Goal: Transaction & Acquisition: Purchase product/service

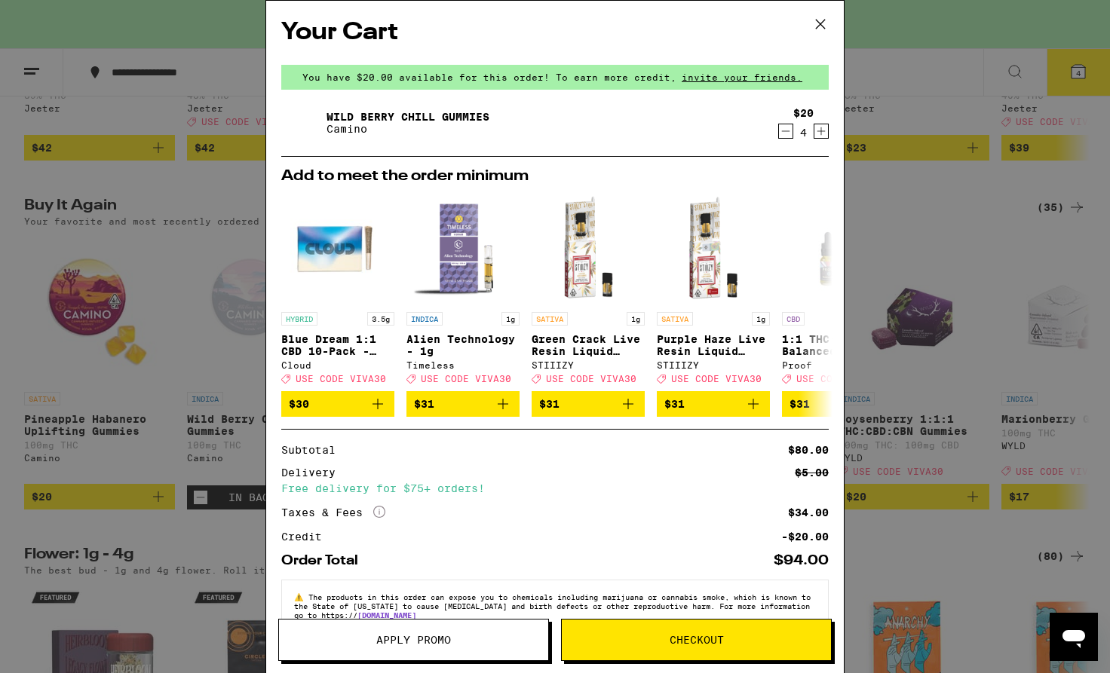
click at [822, 23] on icon at bounding box center [820, 24] width 23 height 23
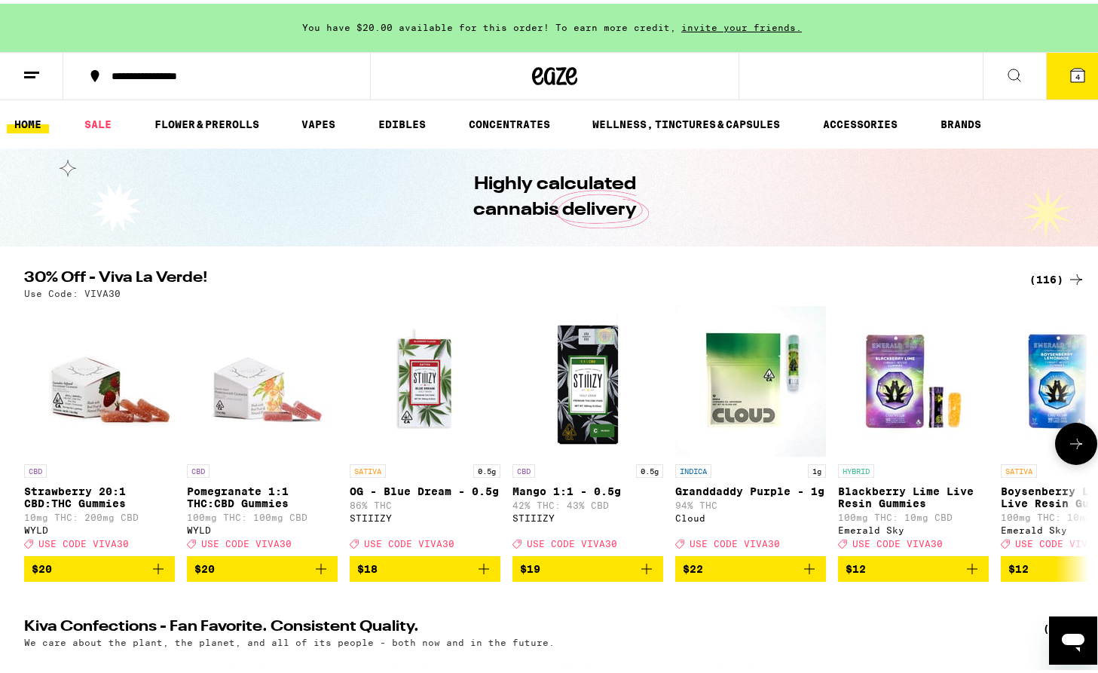
click at [1071, 448] on icon at bounding box center [1076, 440] width 18 height 18
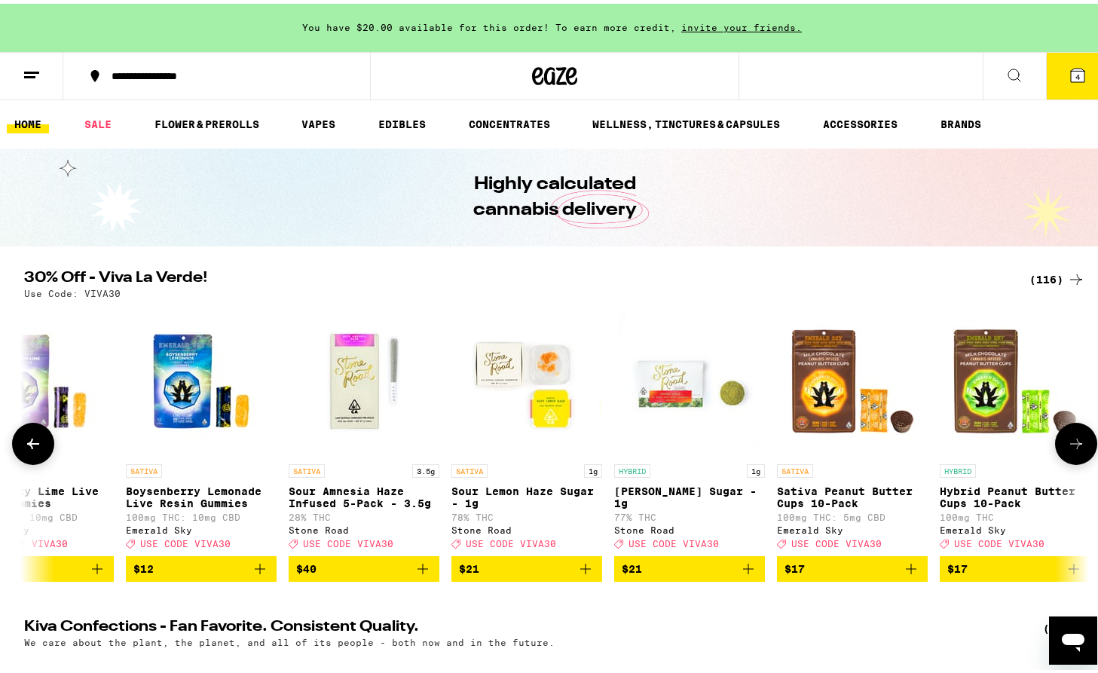
scroll to position [0, 897]
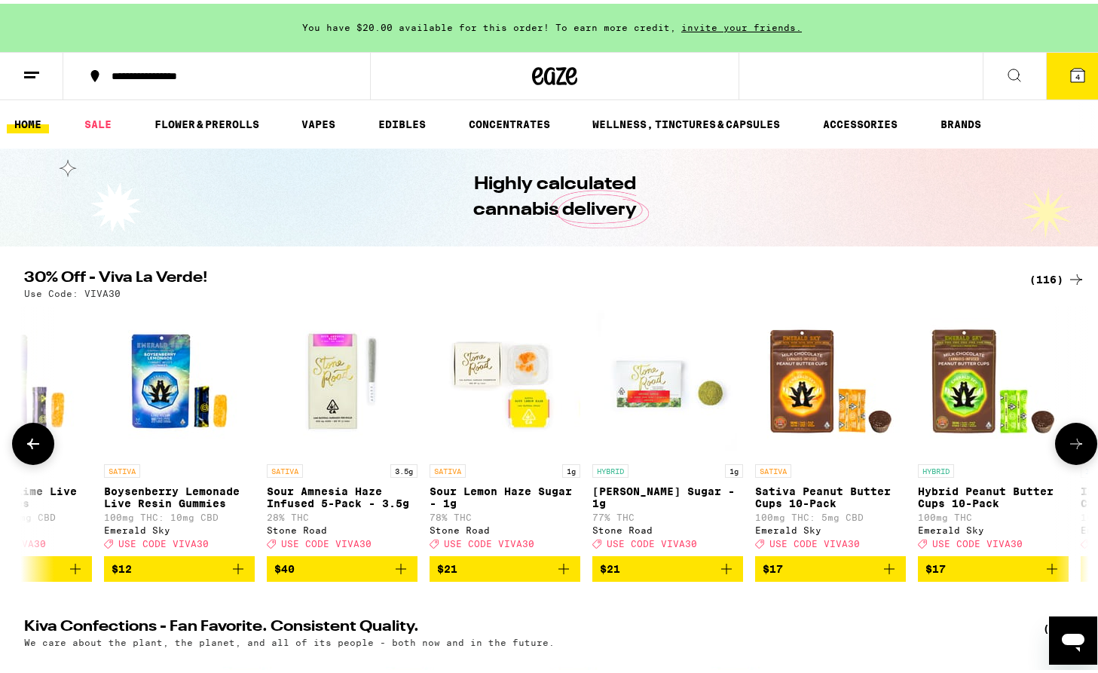
click at [1071, 448] on icon at bounding box center [1076, 440] width 18 height 18
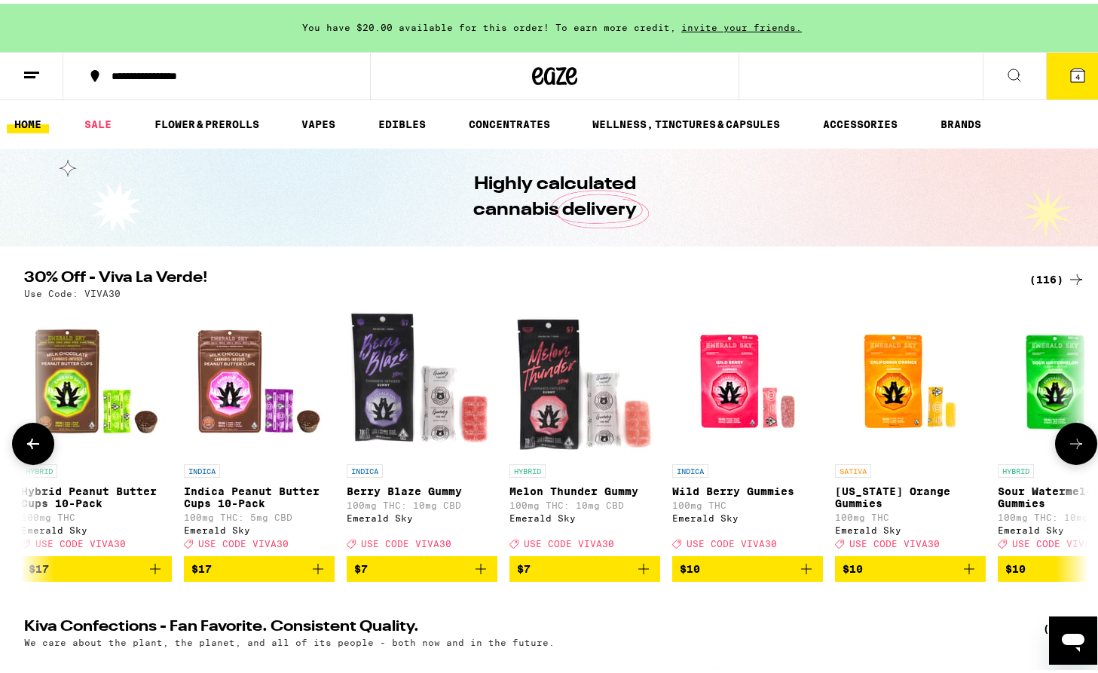
click at [1071, 448] on icon at bounding box center [1076, 440] width 18 height 18
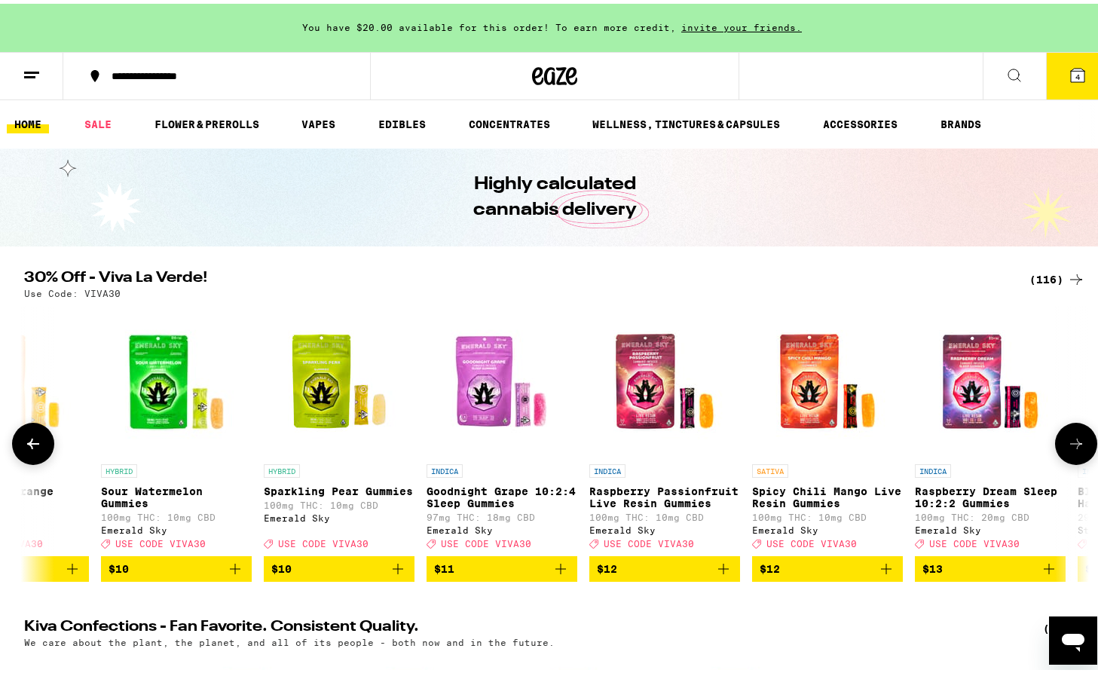
click at [1071, 448] on icon at bounding box center [1076, 440] width 18 height 18
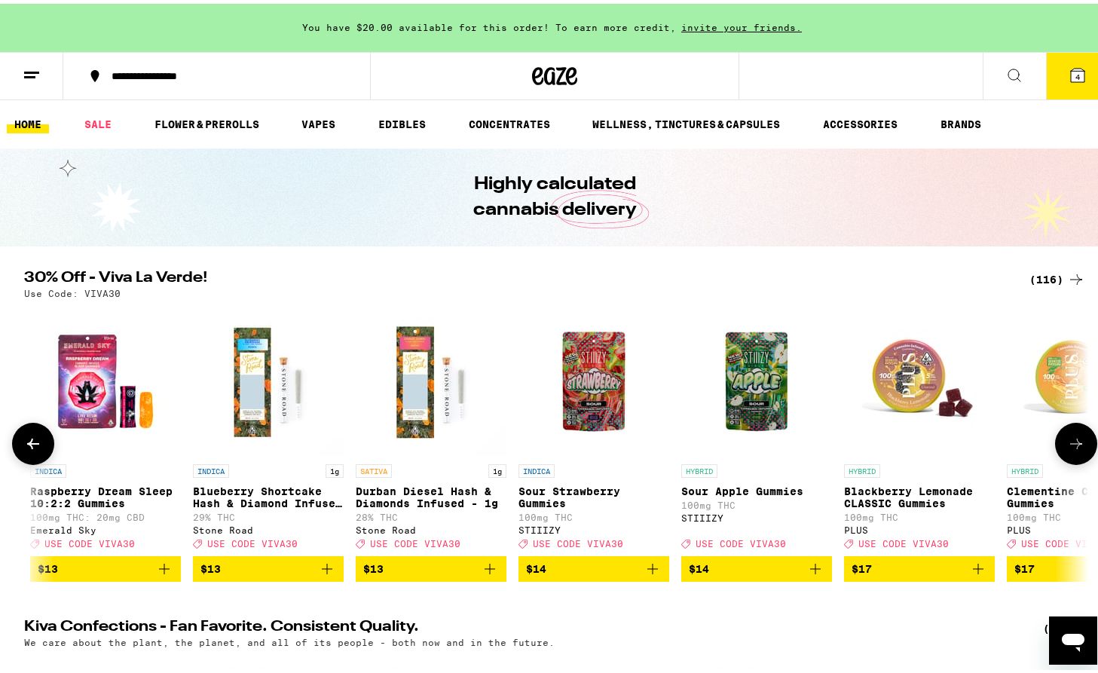
scroll to position [0, 3588]
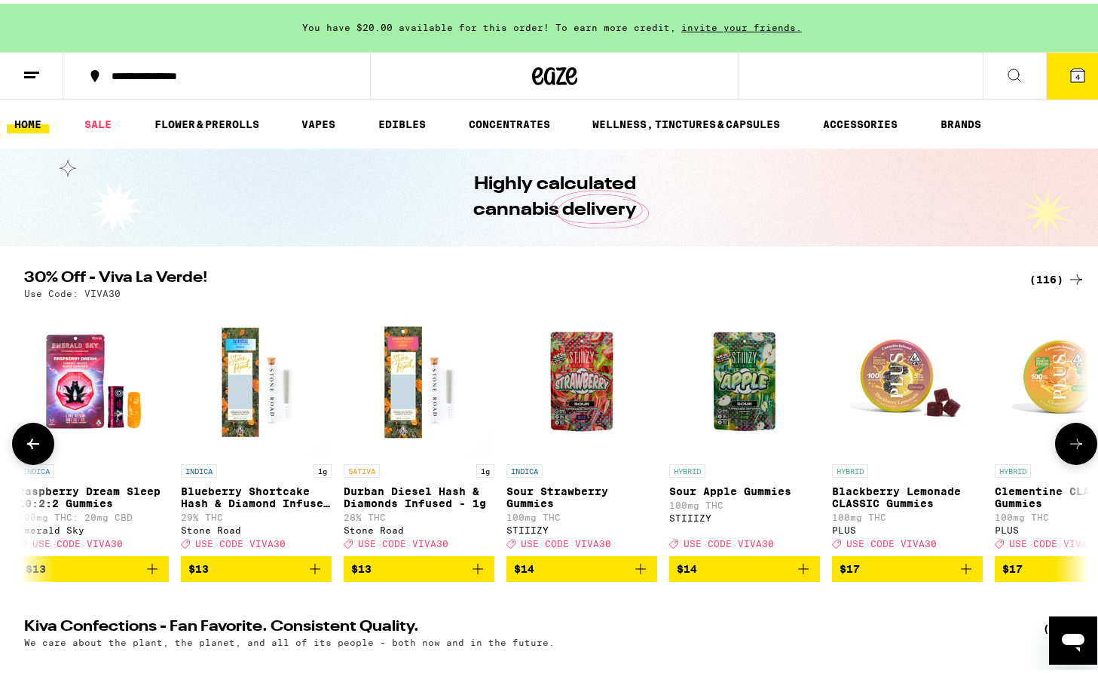
click at [1071, 448] on icon at bounding box center [1076, 440] width 18 height 18
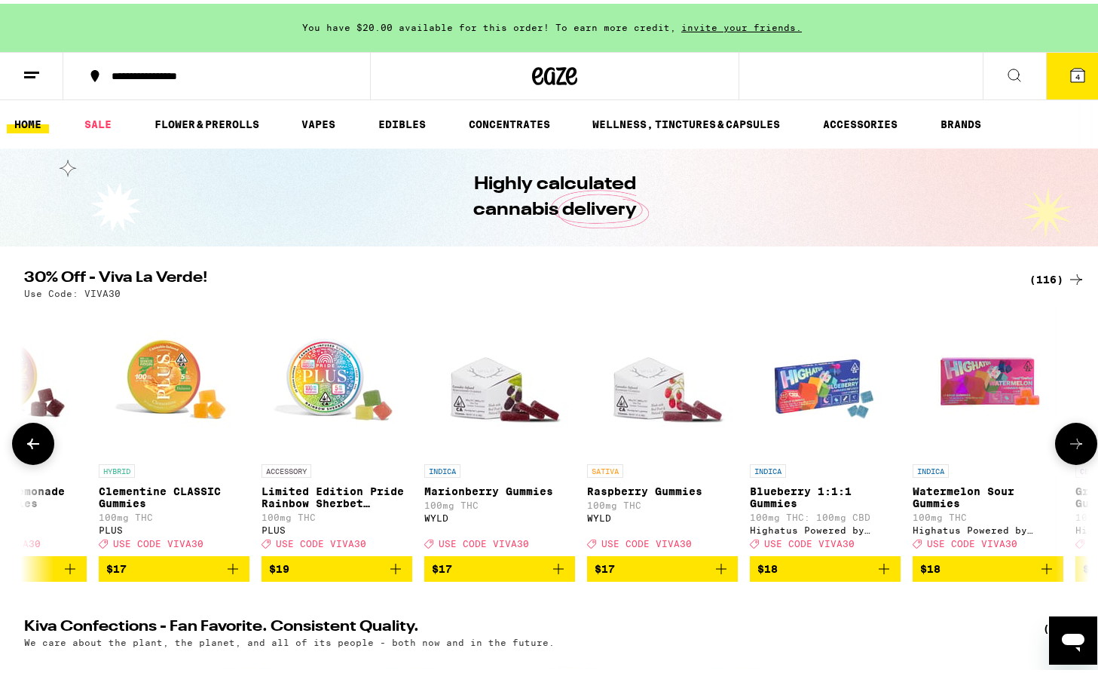
scroll to position [0, 4486]
click at [1071, 448] on icon at bounding box center [1076, 440] width 18 height 18
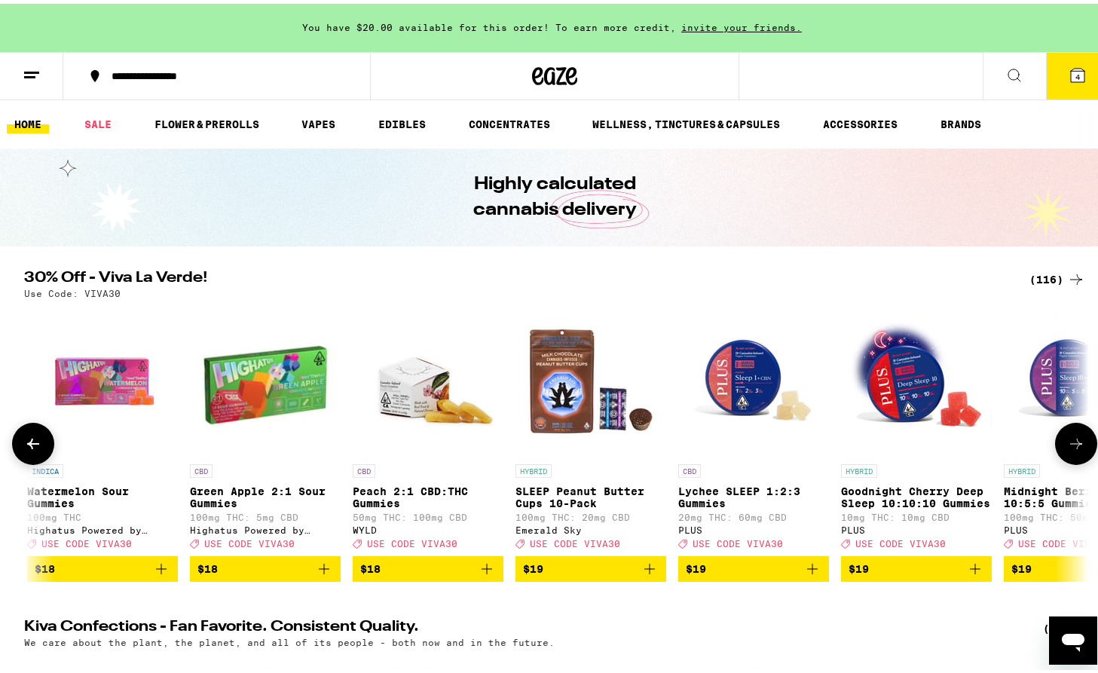
scroll to position [0, 5383]
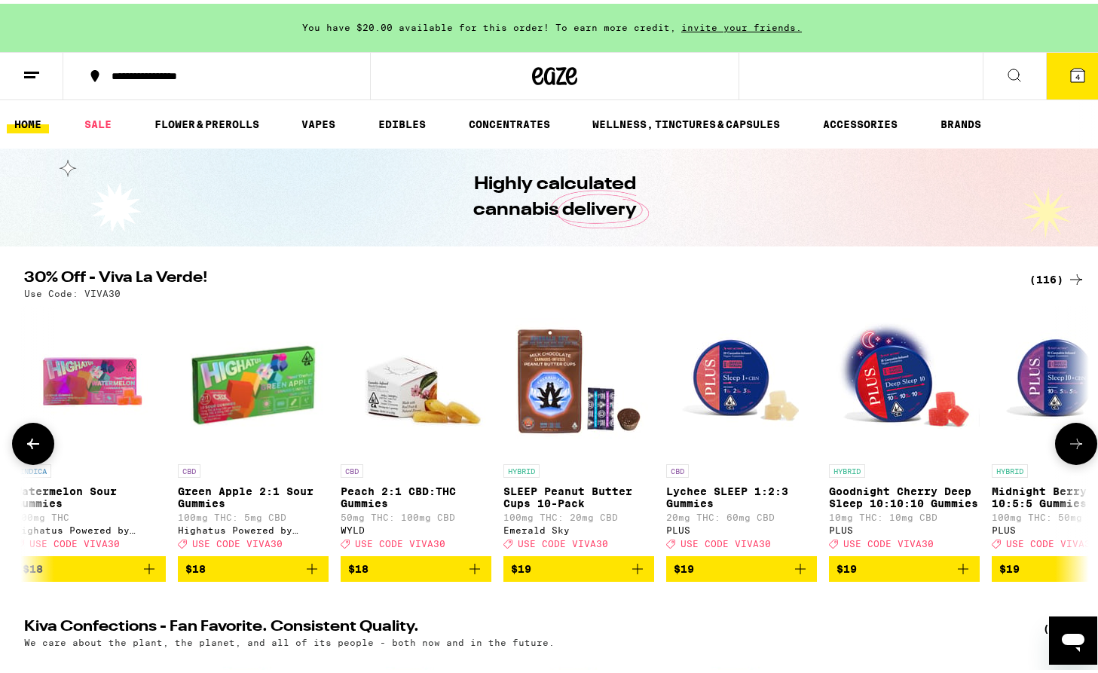
click at [1071, 448] on icon at bounding box center [1076, 440] width 18 height 18
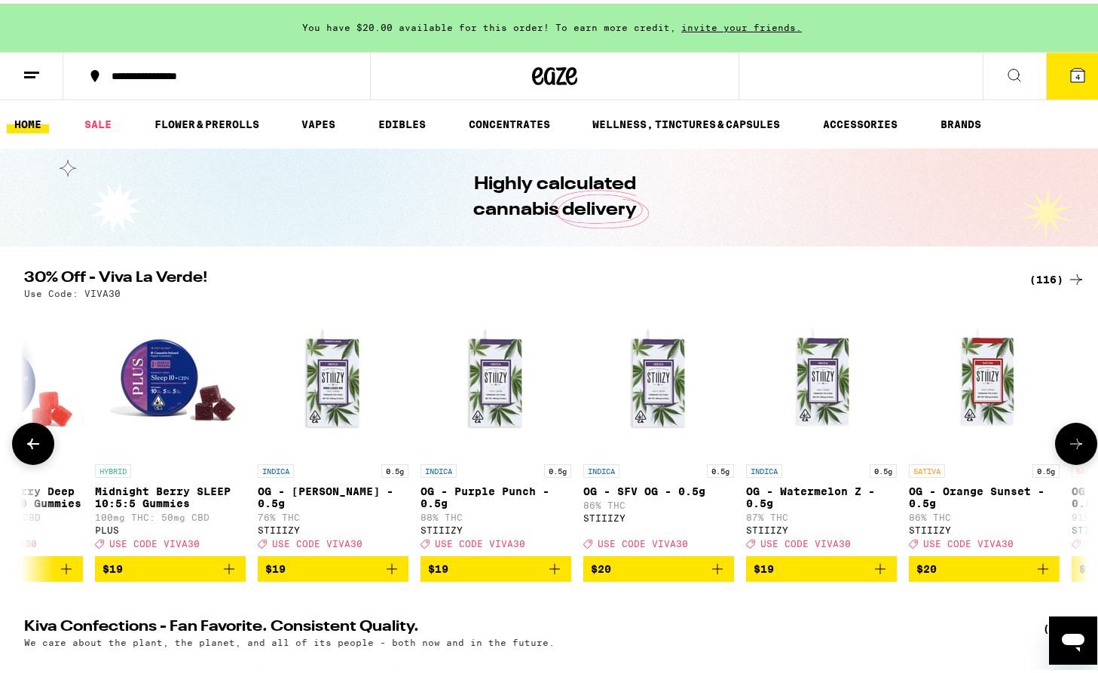
click at [1071, 448] on icon at bounding box center [1076, 440] width 18 height 18
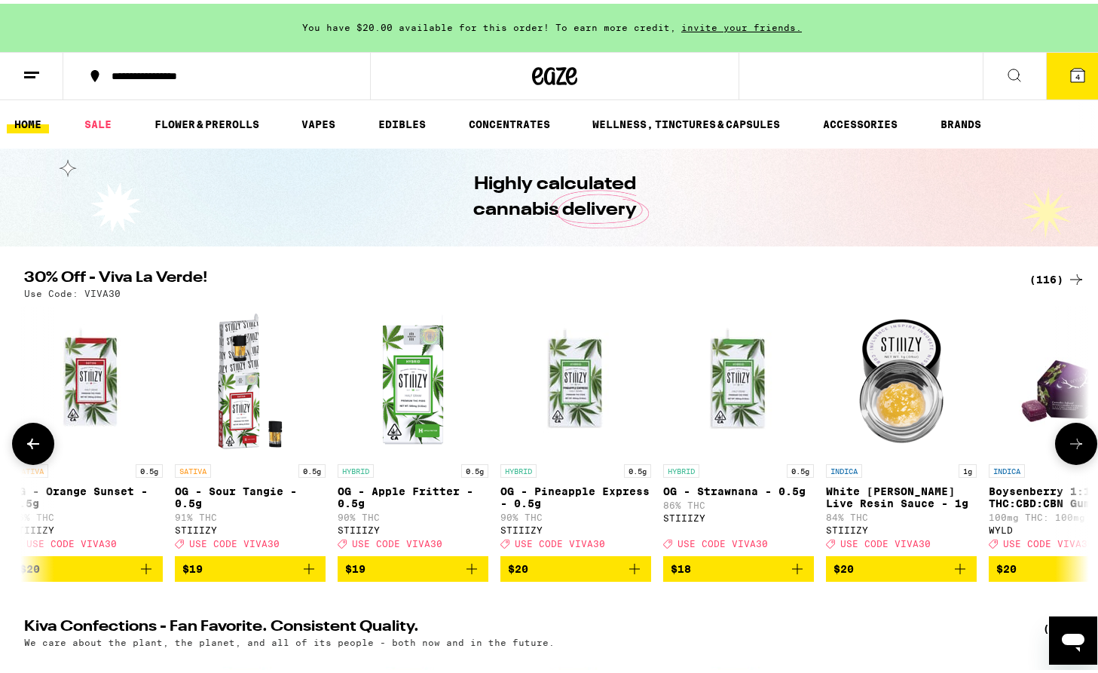
click at [1071, 448] on icon at bounding box center [1076, 440] width 18 height 18
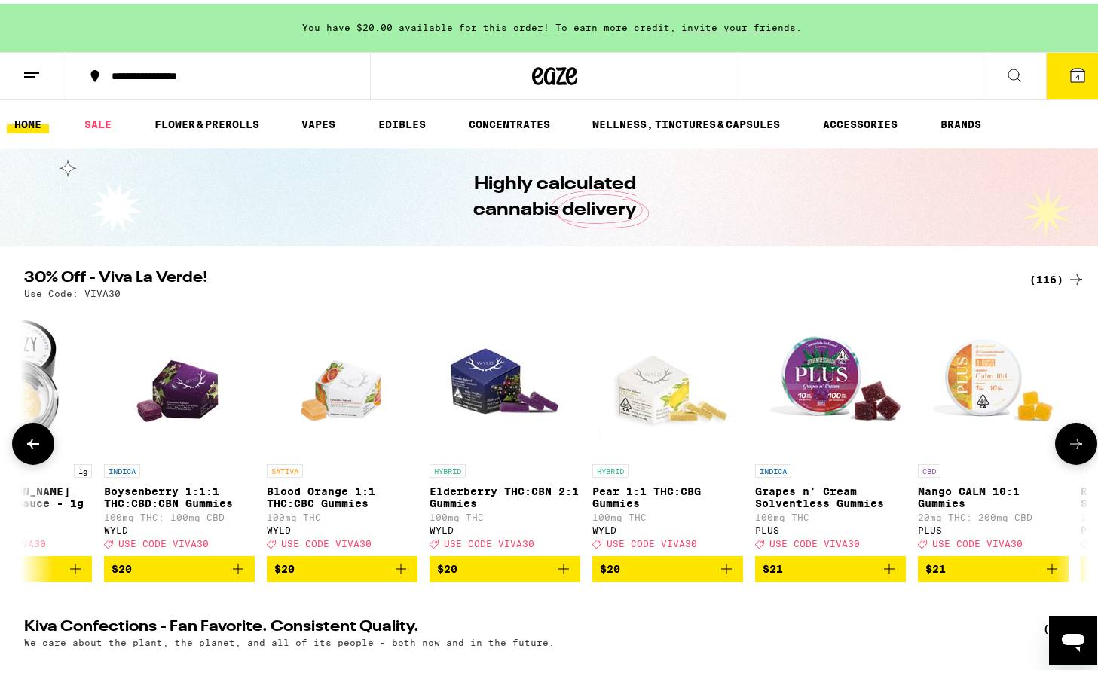
scroll to position [0, 8074]
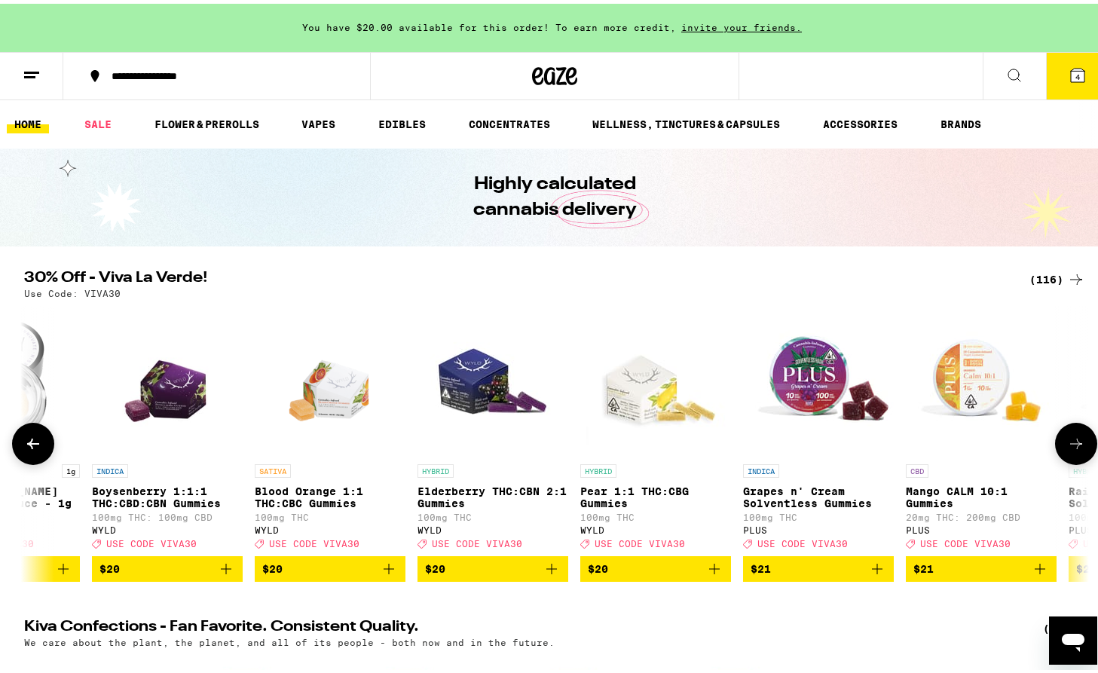
click at [1071, 448] on icon at bounding box center [1076, 440] width 18 height 18
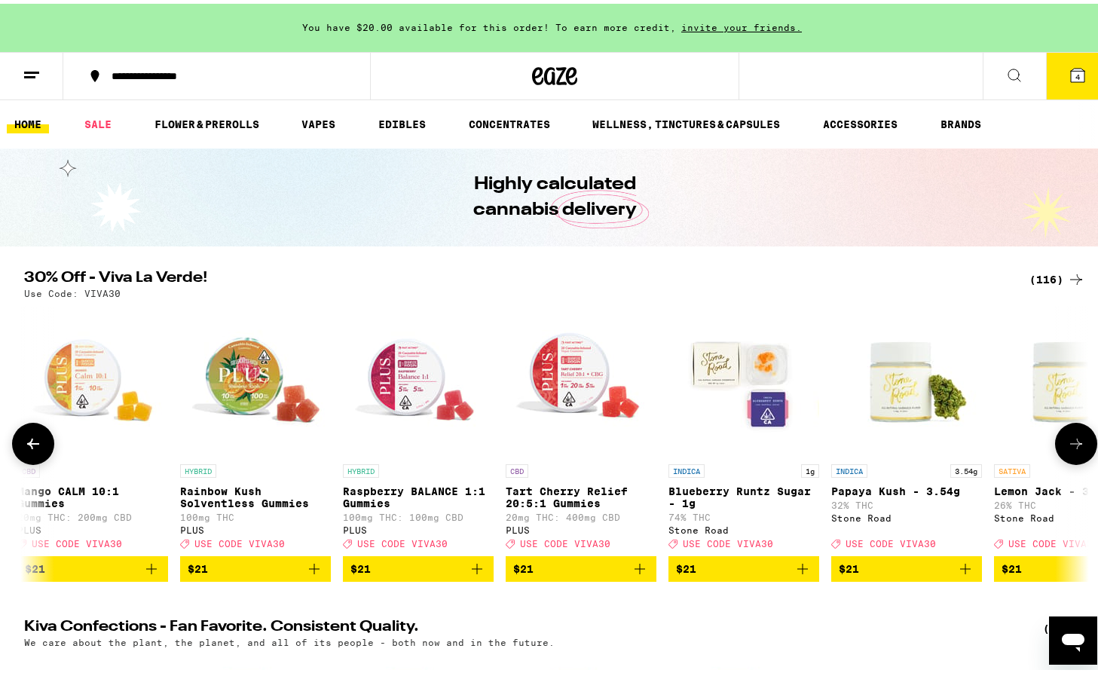
scroll to position [0, 8971]
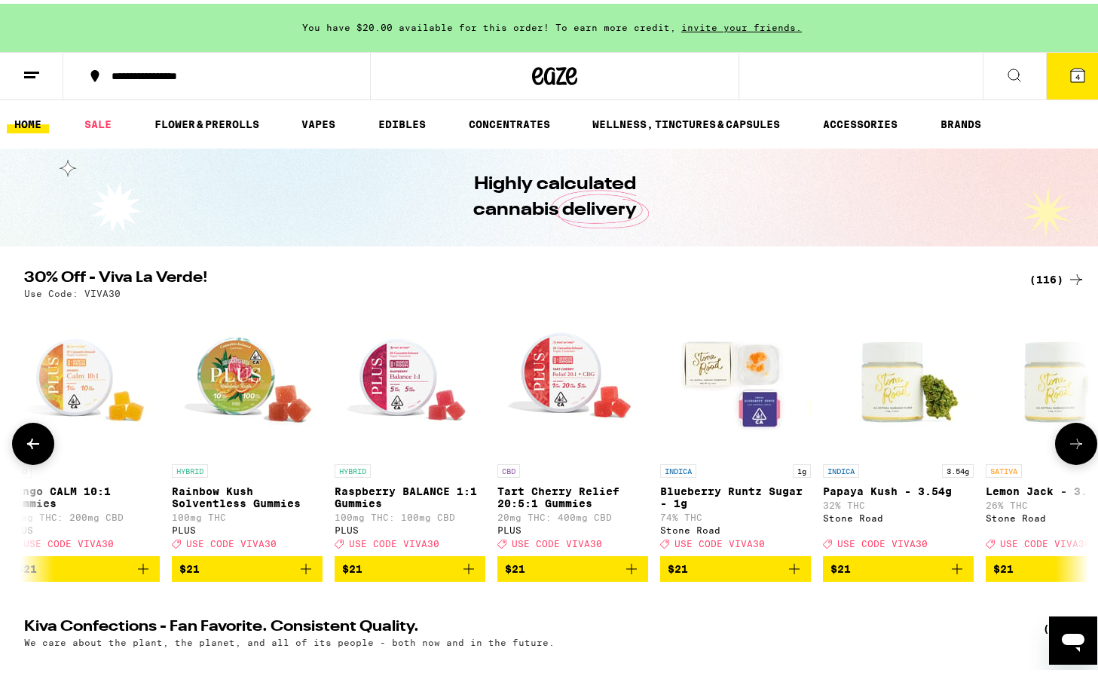
click at [1071, 448] on icon at bounding box center [1076, 440] width 18 height 18
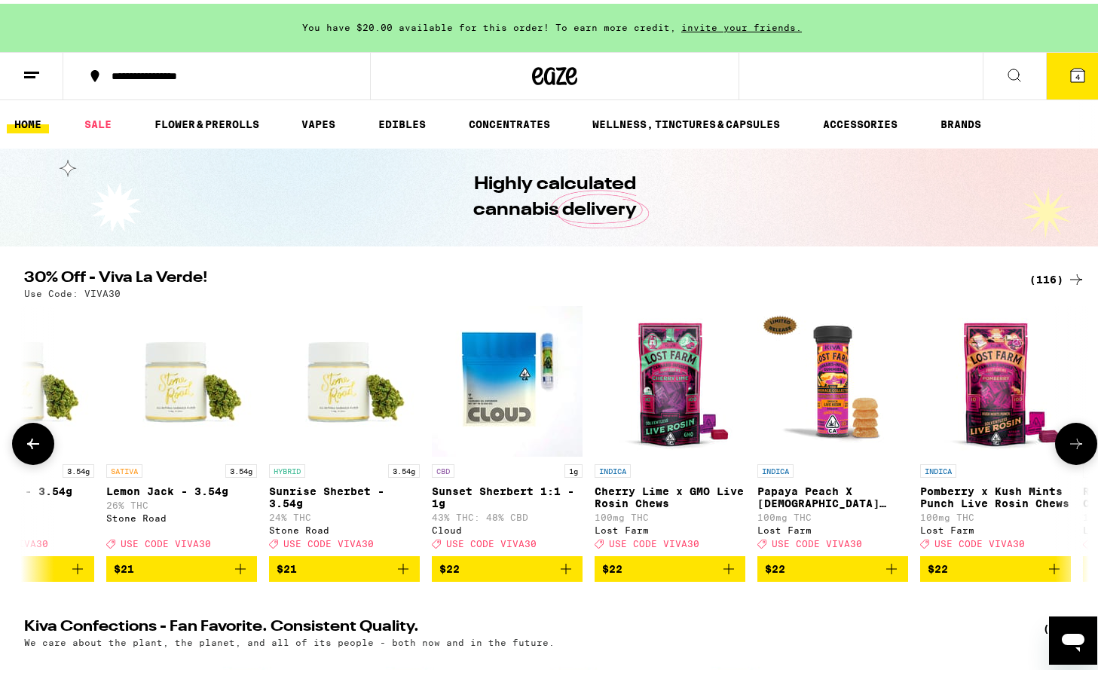
scroll to position [0, 9868]
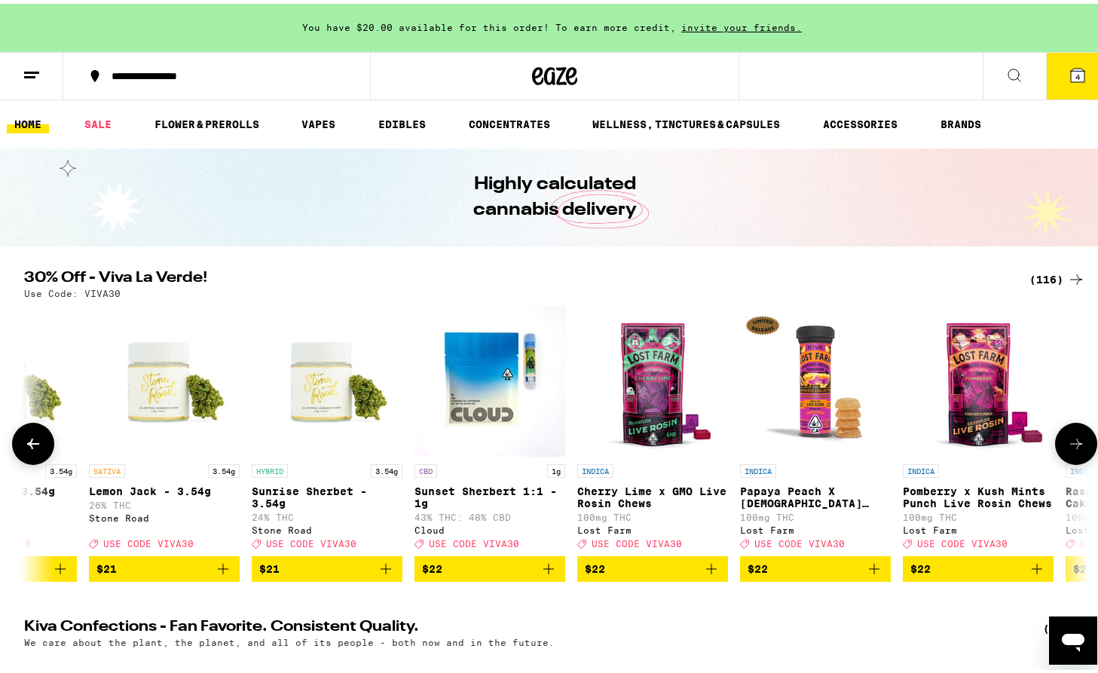
click at [1071, 448] on icon at bounding box center [1076, 440] width 18 height 18
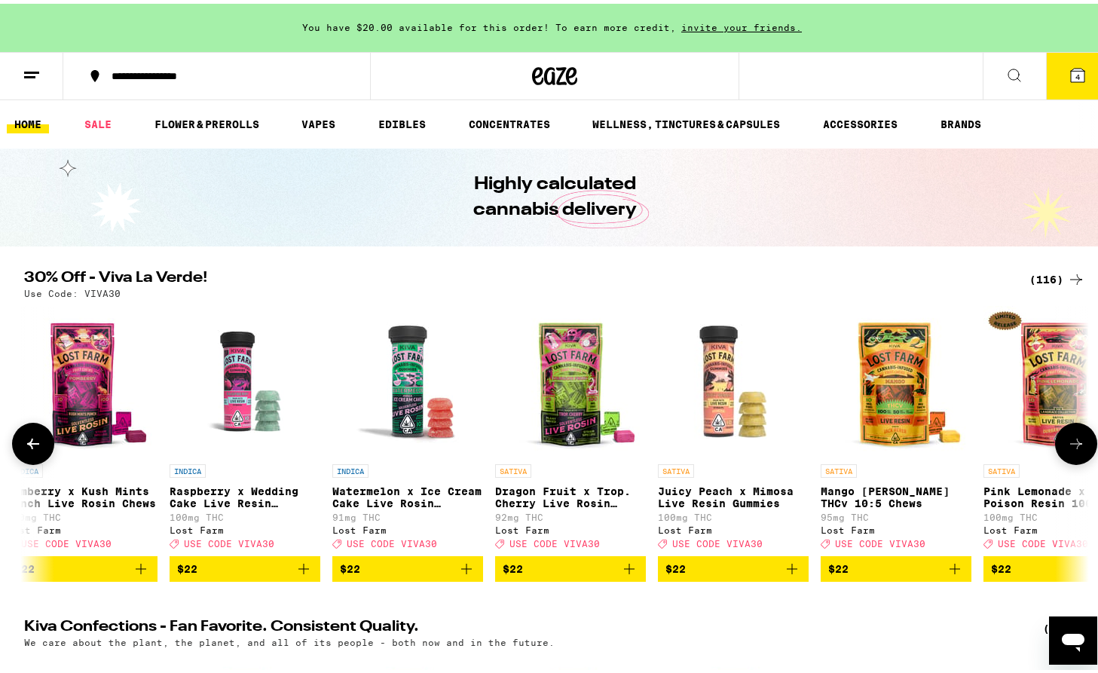
scroll to position [0, 10765]
click at [1071, 448] on icon at bounding box center [1076, 440] width 18 height 18
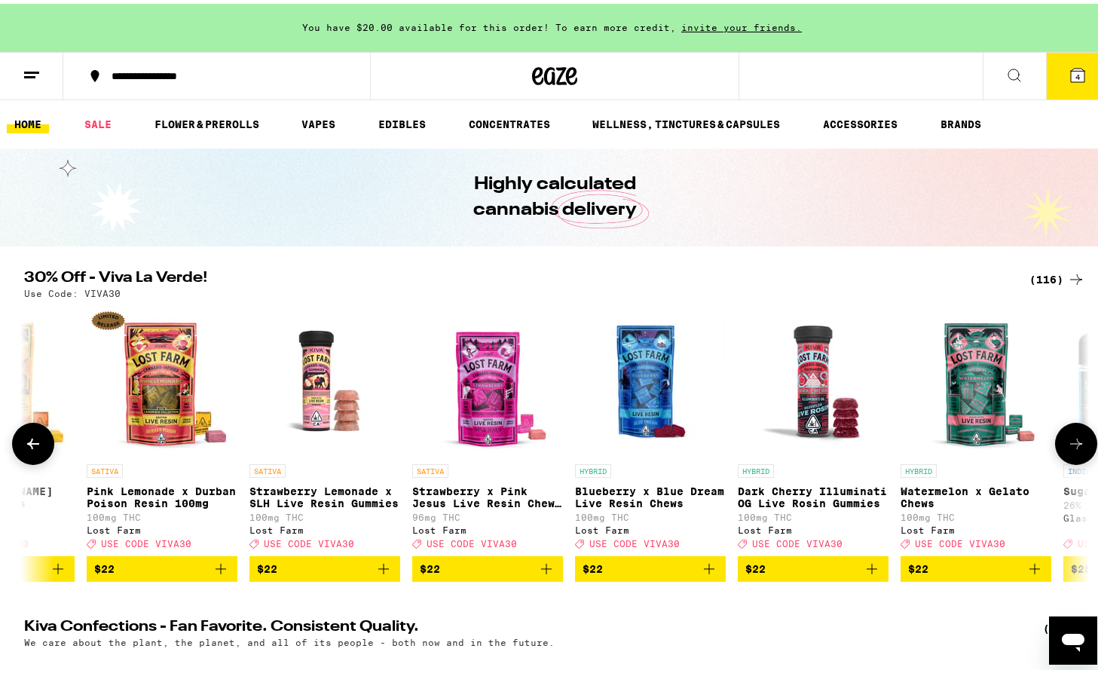
scroll to position [0, 11663]
click at [14, 451] on button at bounding box center [33, 440] width 42 height 42
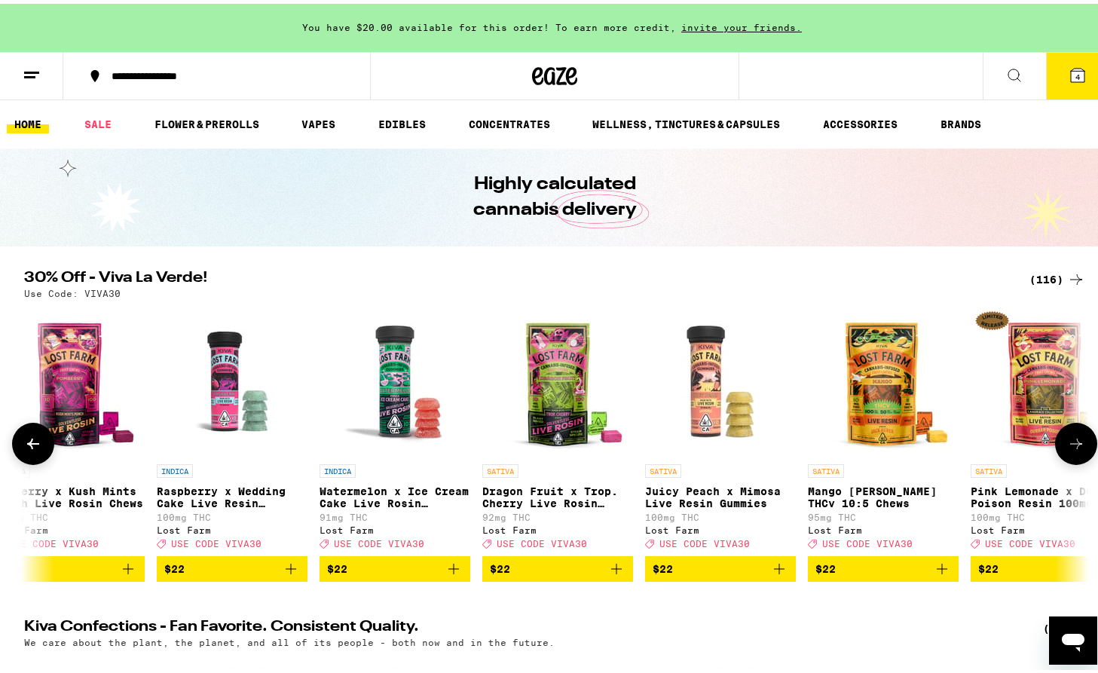
scroll to position [0, 10765]
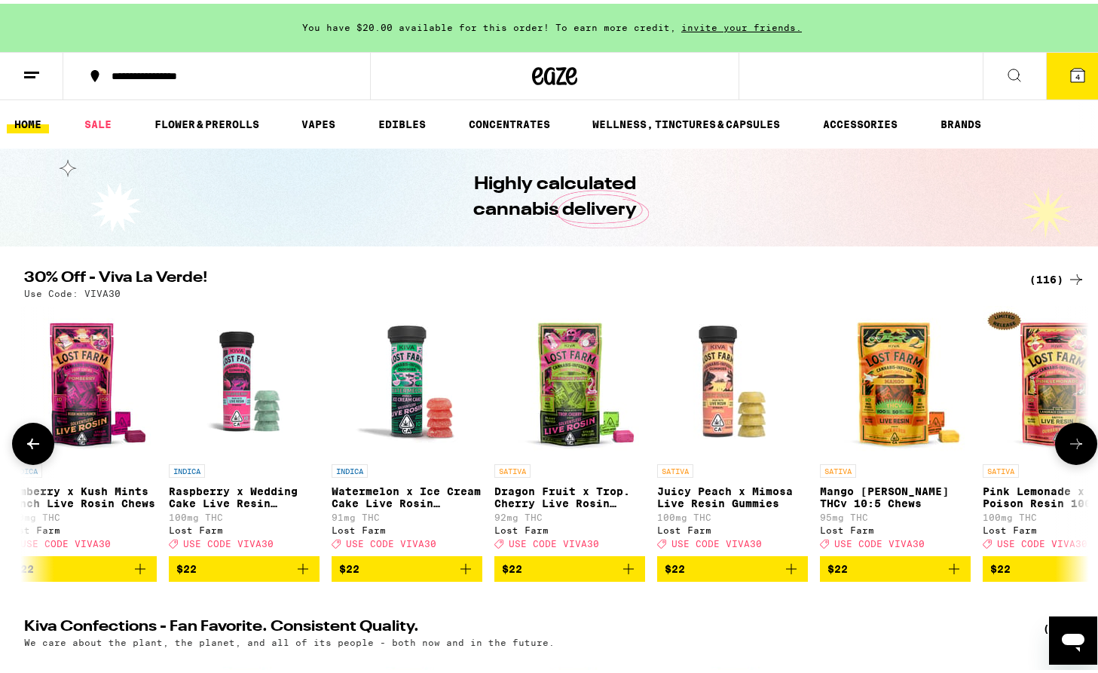
click at [24, 440] on icon at bounding box center [33, 440] width 18 height 18
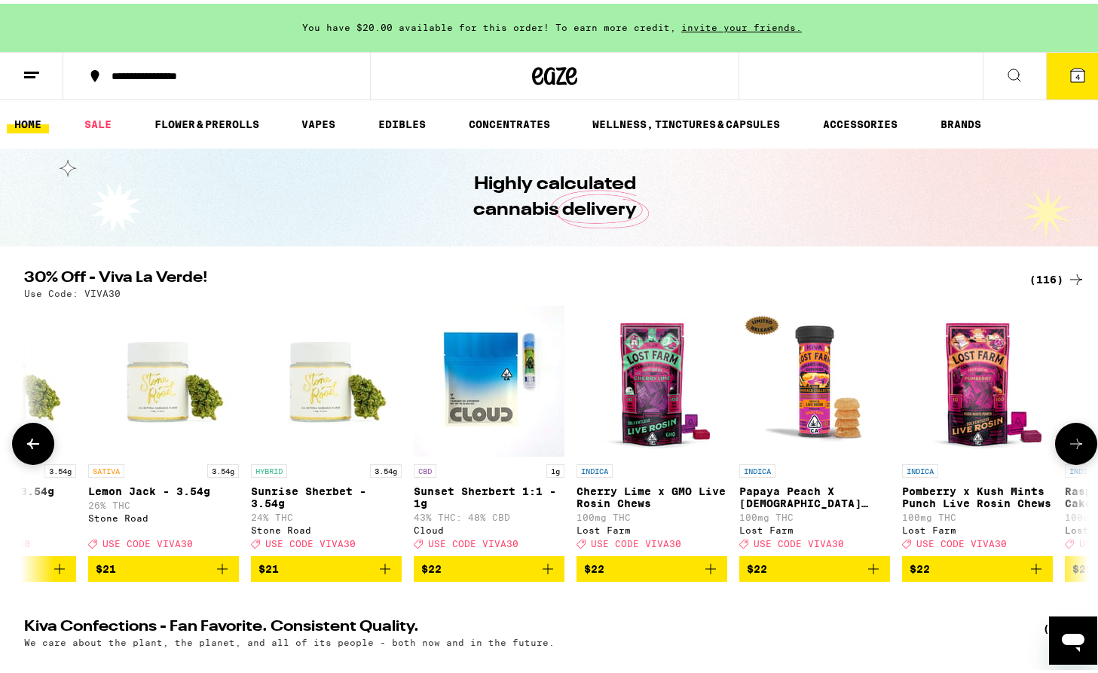
scroll to position [0, 9868]
click at [1067, 449] on icon at bounding box center [1076, 440] width 18 height 18
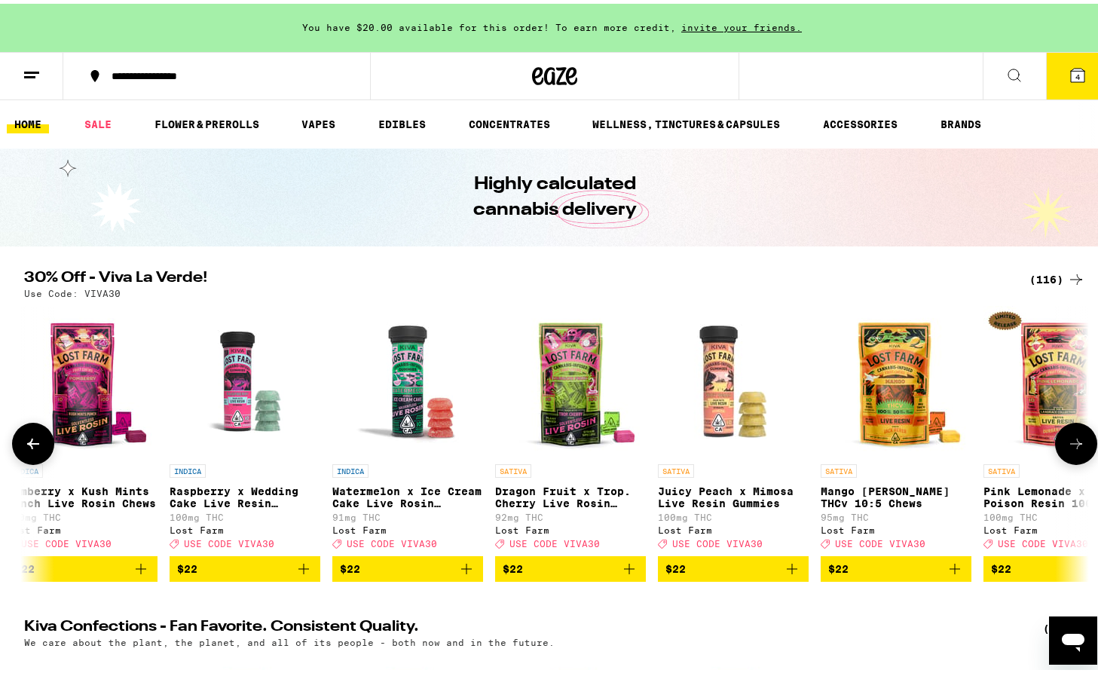
scroll to position [0, 10765]
click at [23, 434] on button at bounding box center [33, 440] width 42 height 42
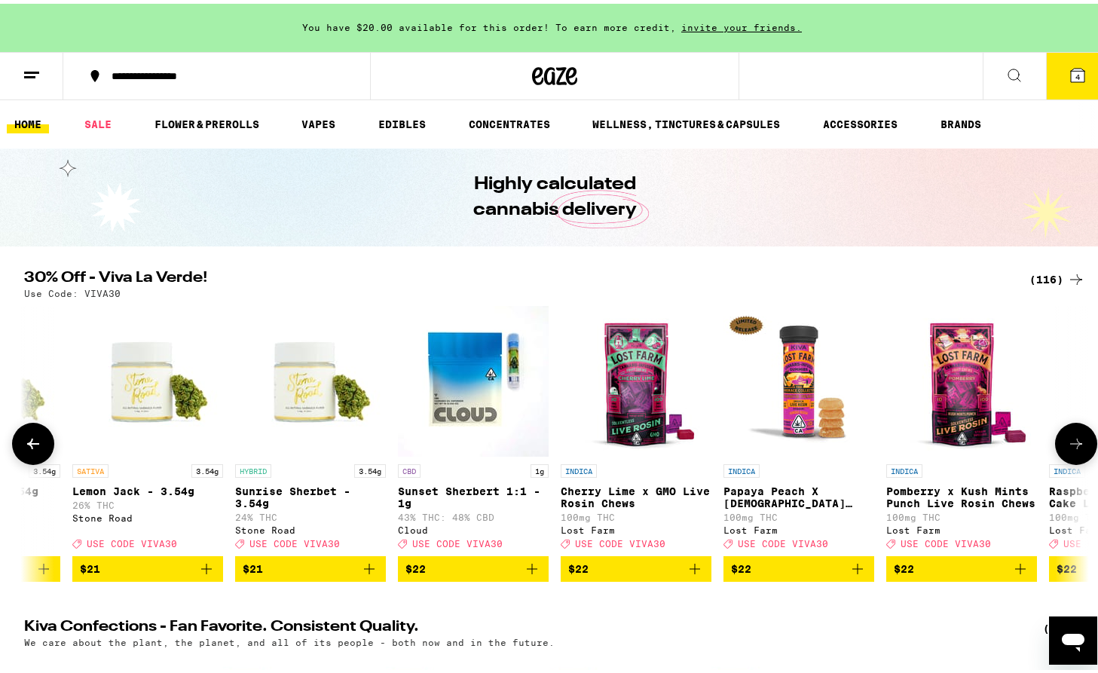
scroll to position [0, 9868]
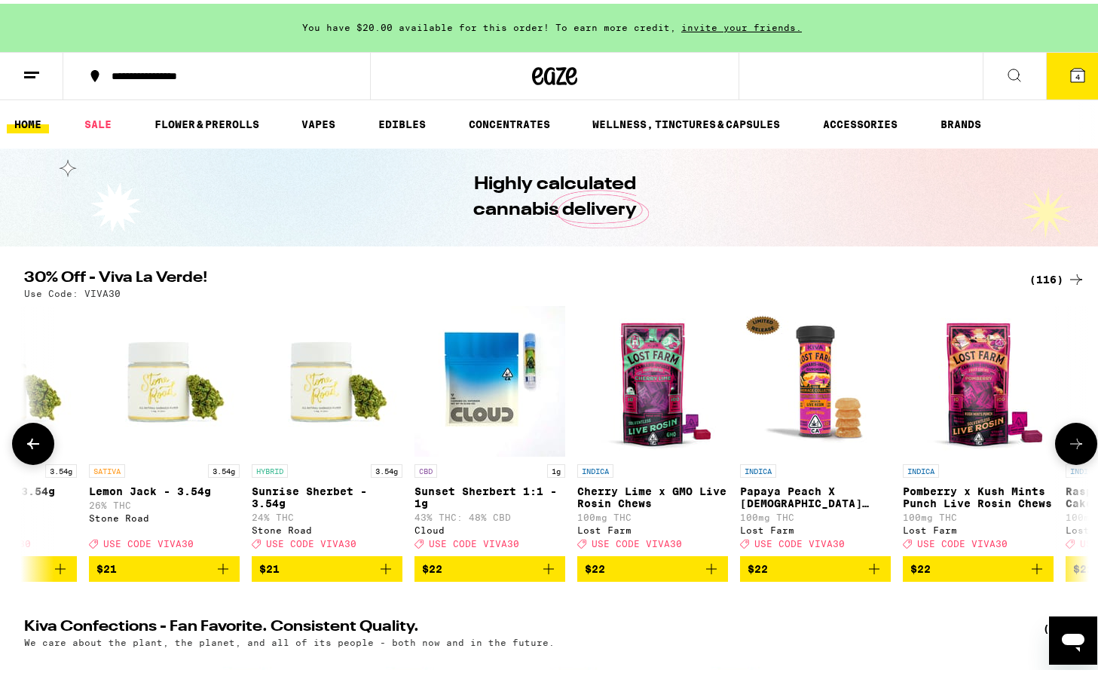
click at [809, 377] on img "Open page for Papaya Peach X Hindu Kush Resin 100mg from Lost Farm" at bounding box center [815, 377] width 151 height 151
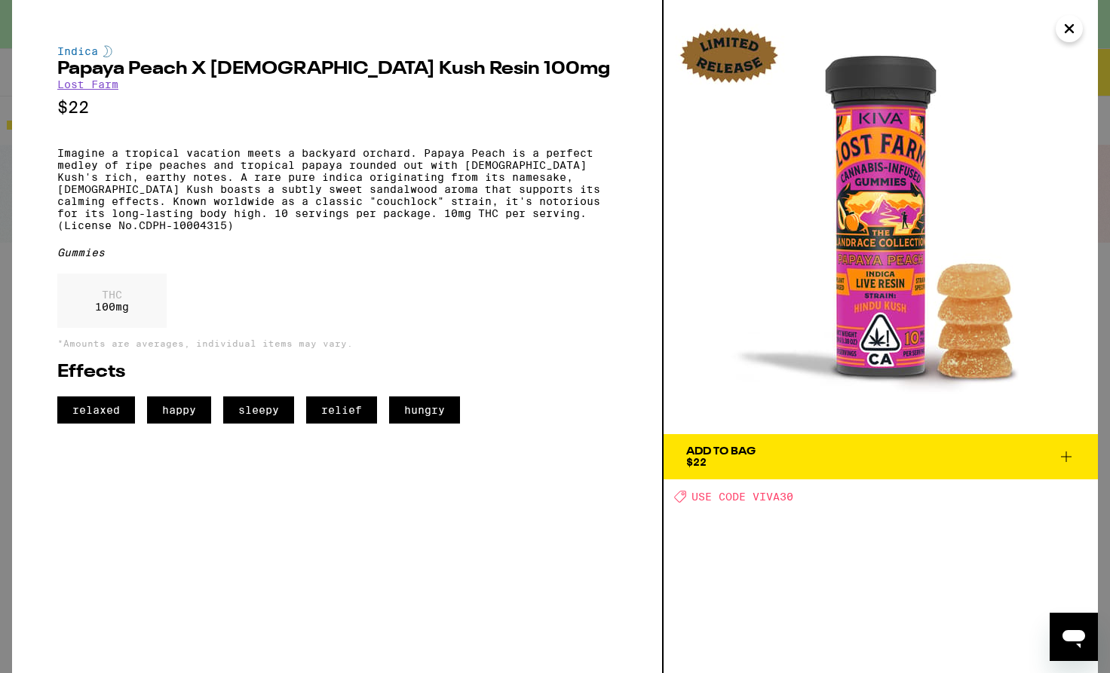
click at [826, 451] on span "Add To Bag $22" at bounding box center [880, 456] width 389 height 21
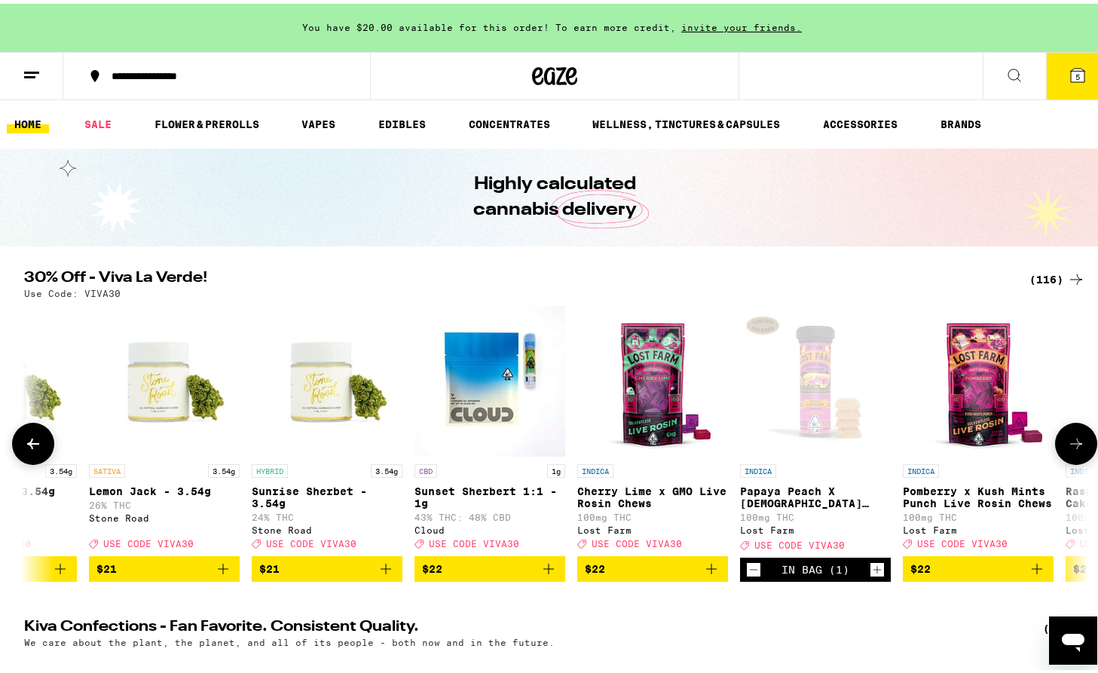
click at [1075, 448] on icon at bounding box center [1076, 440] width 18 height 18
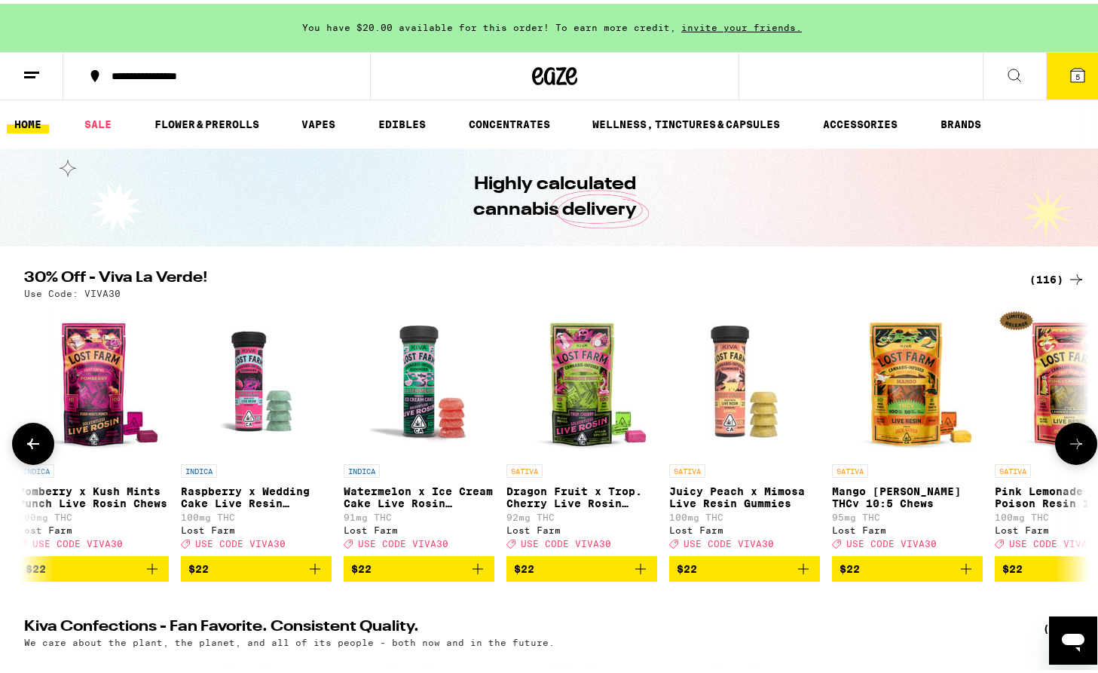
scroll to position [0, 10765]
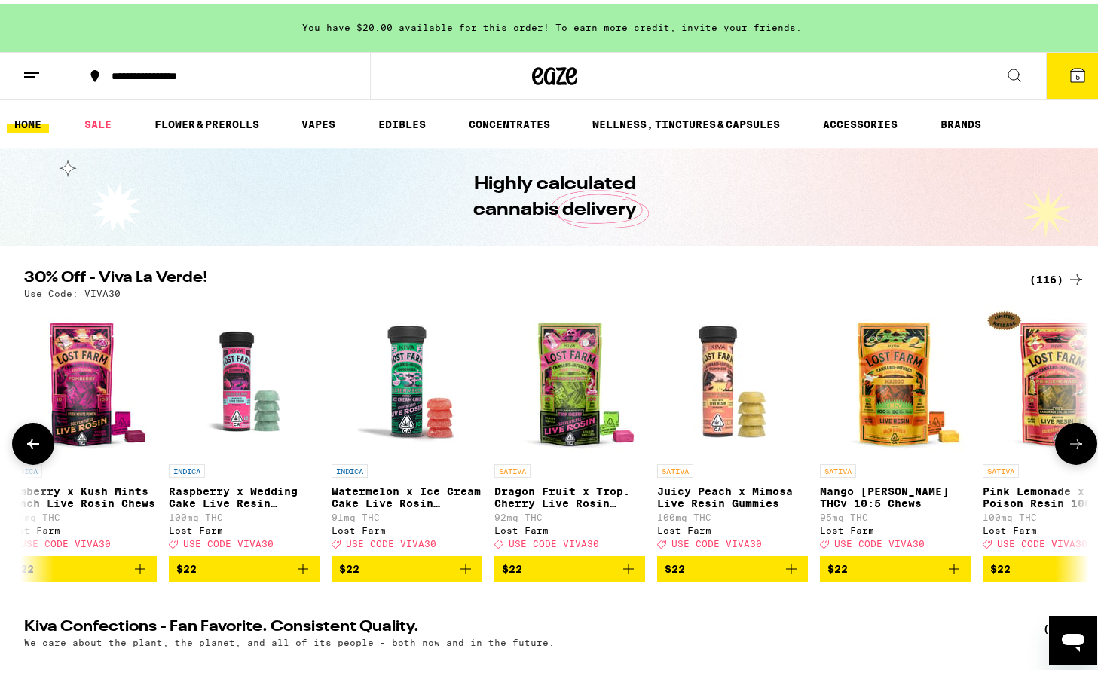
click at [1069, 441] on icon at bounding box center [1076, 440] width 18 height 18
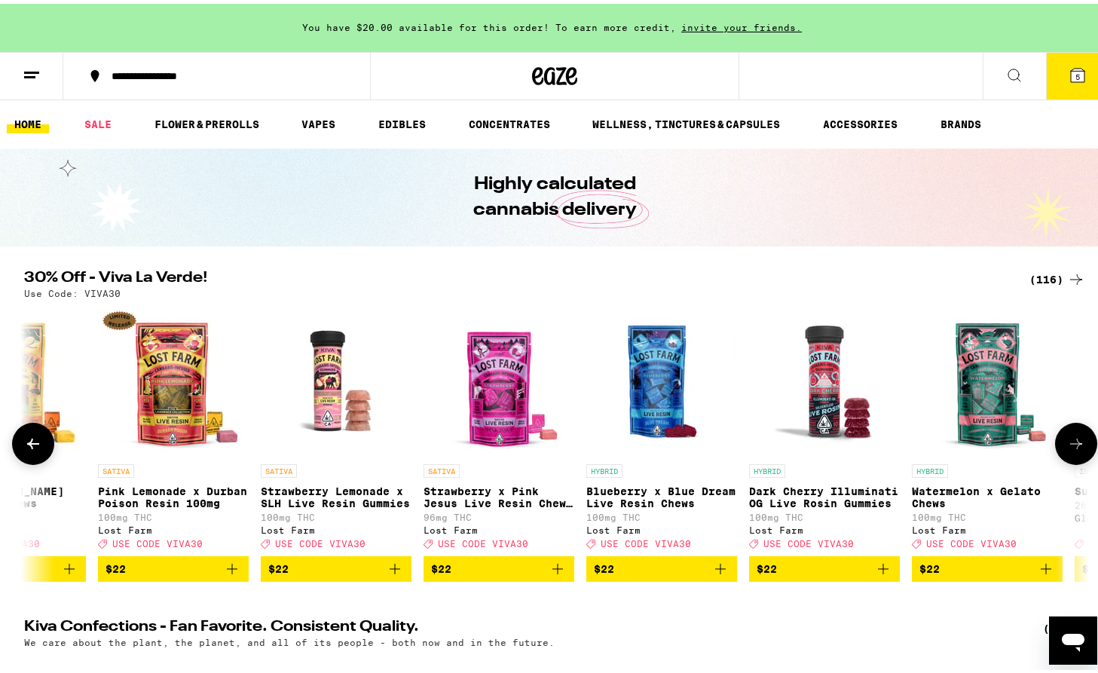
scroll to position [0, 11663]
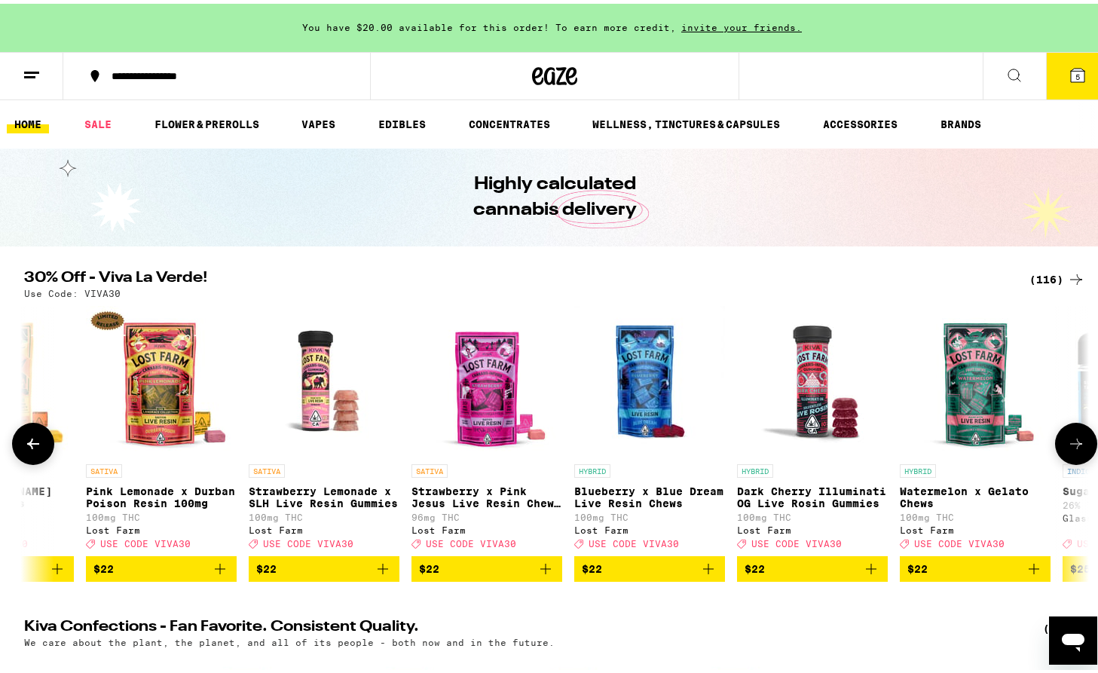
click at [644, 380] on img "Open page for Blueberry x Blue Dream Live Resin Chews from Lost Farm" at bounding box center [649, 377] width 151 height 151
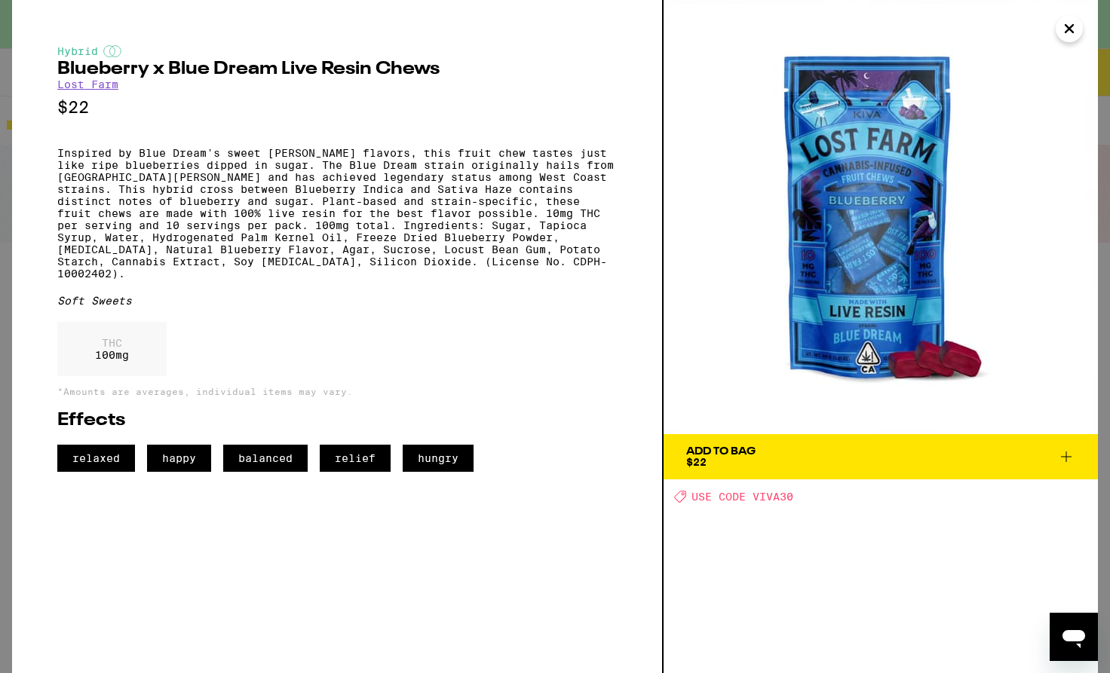
click at [1049, 457] on span "Add To Bag $22" at bounding box center [880, 456] width 389 height 21
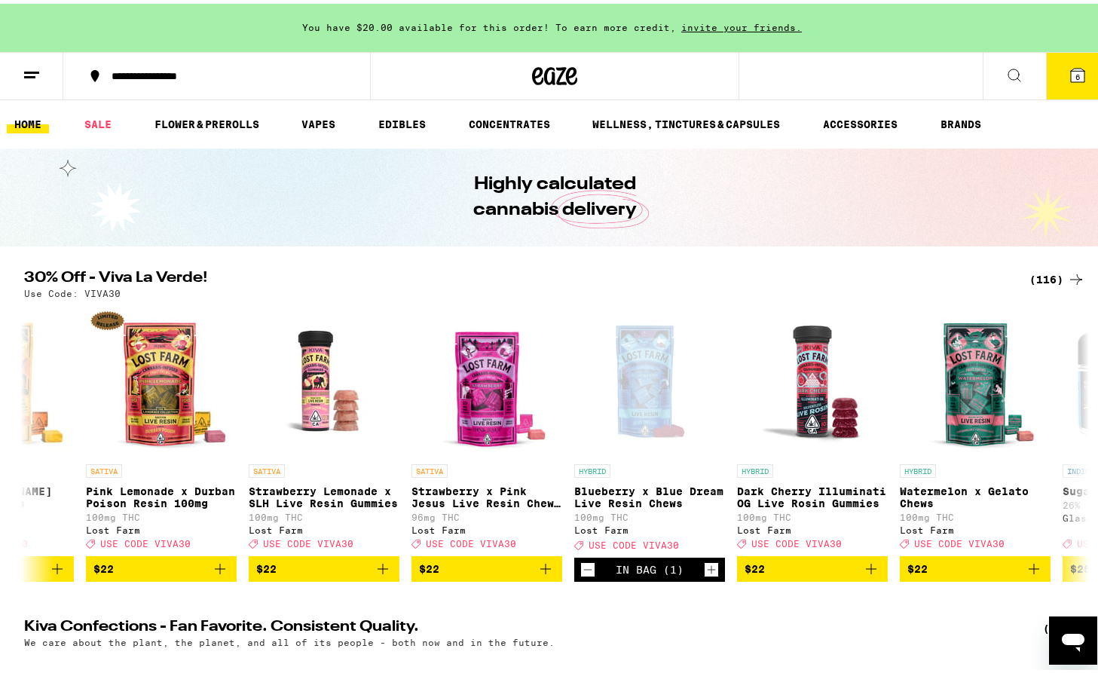
click at [1071, 72] on icon at bounding box center [1078, 72] width 14 height 14
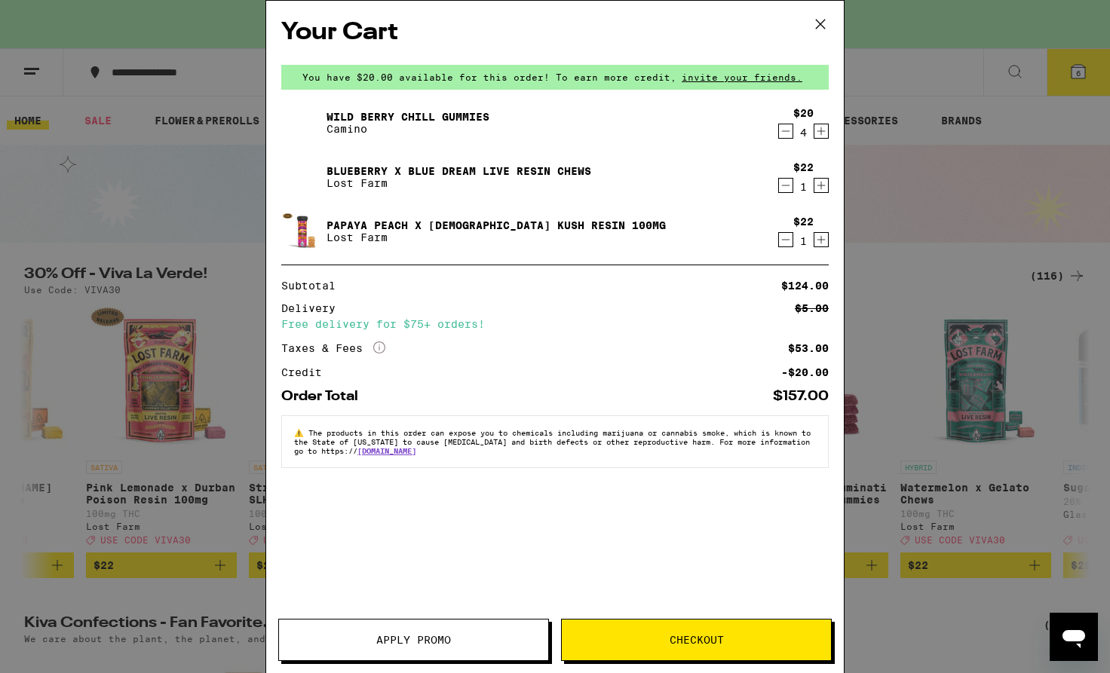
click at [446, 632] on button "Apply Promo" at bounding box center [413, 640] width 271 height 42
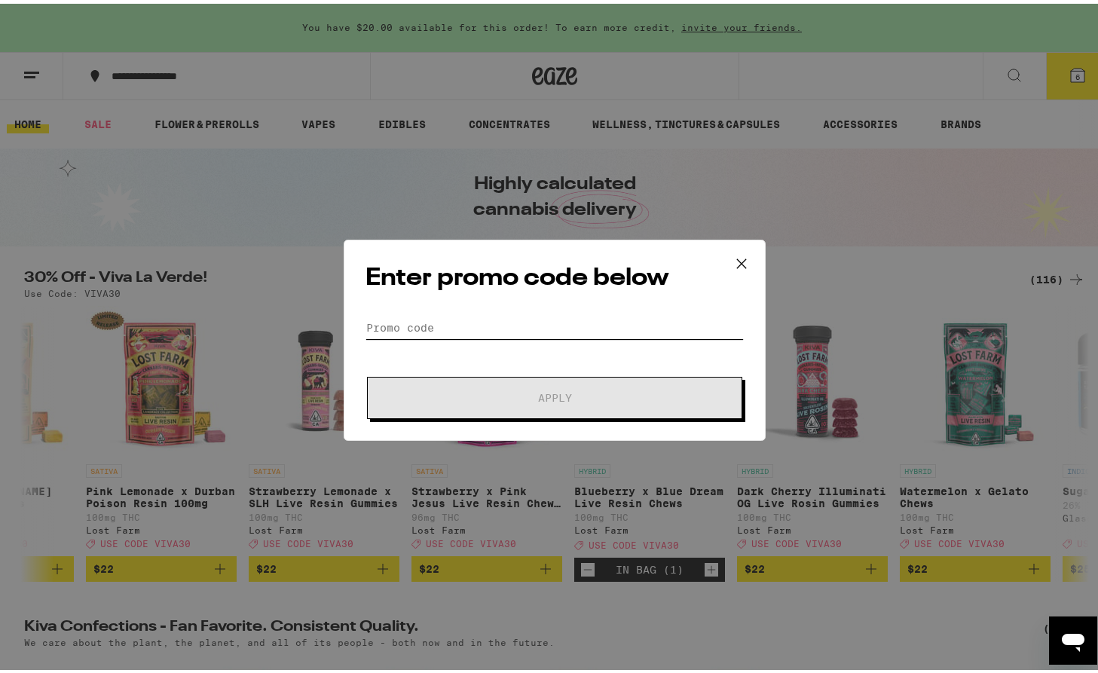
click at [448, 325] on input "Promo Code" at bounding box center [555, 324] width 378 height 23
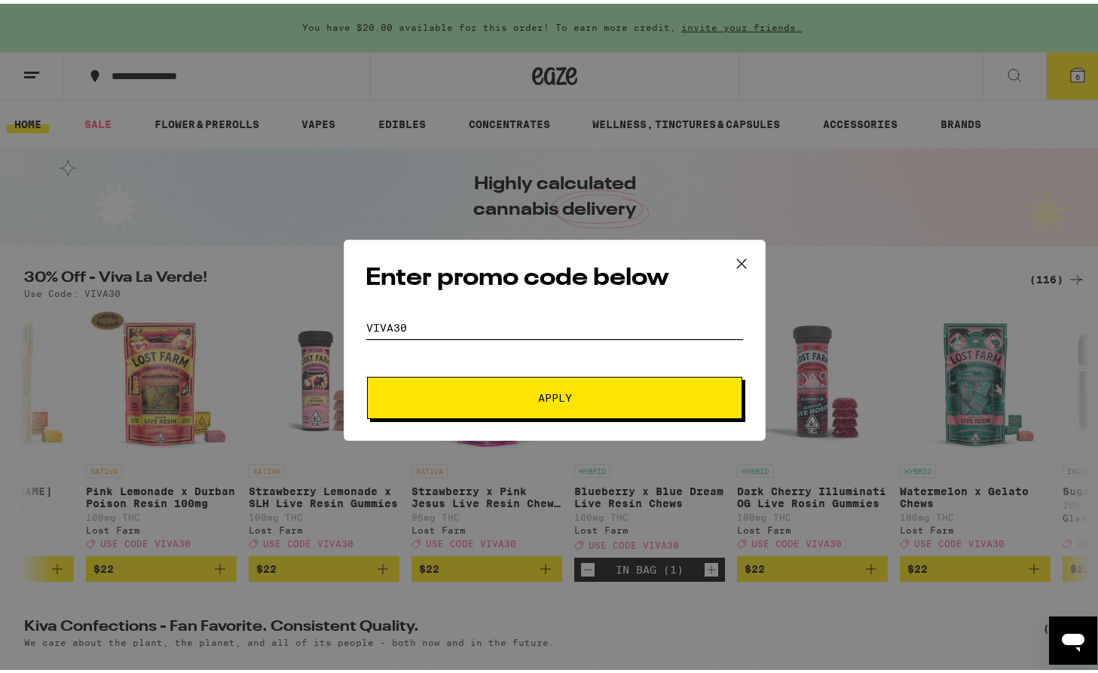
type input "viva30"
click at [497, 407] on button "Apply" at bounding box center [554, 394] width 375 height 42
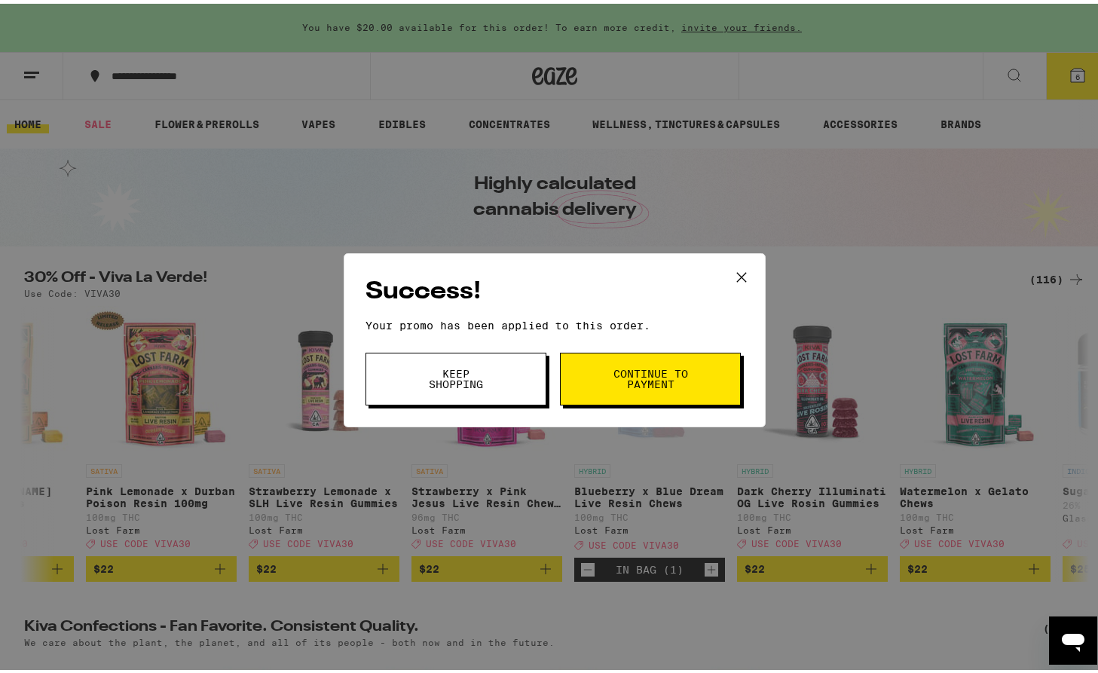
click at [614, 379] on span "Continue to payment" at bounding box center [650, 375] width 77 height 21
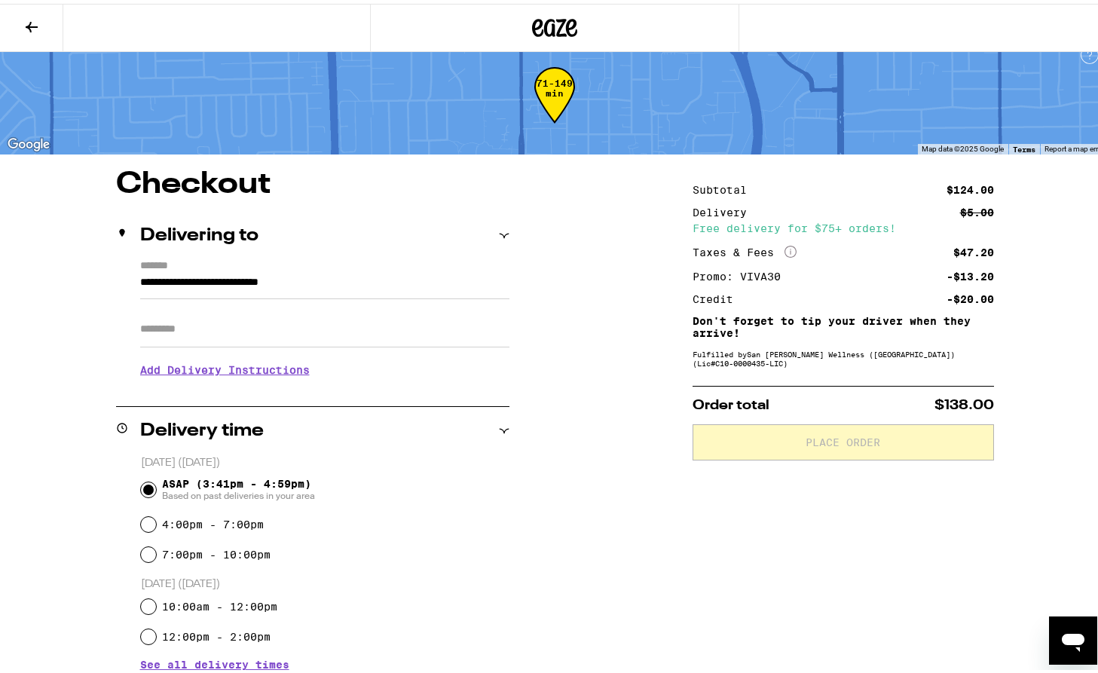
scroll to position [38, 0]
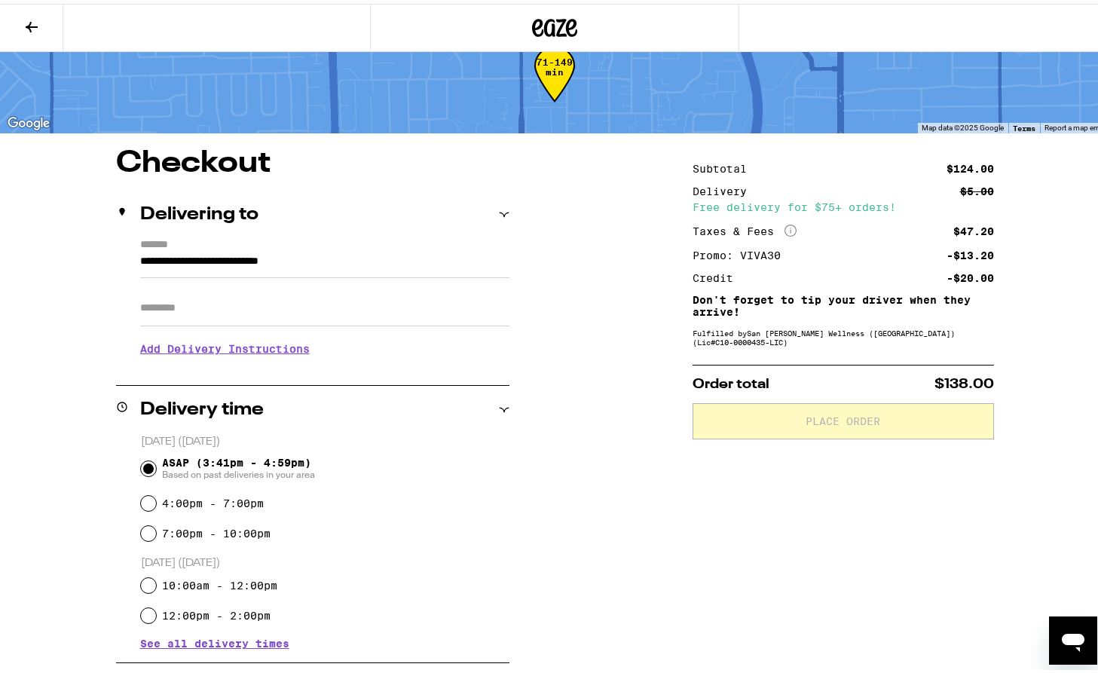
click at [213, 352] on h3 "Add Delivery Instructions" at bounding box center [324, 345] width 369 height 35
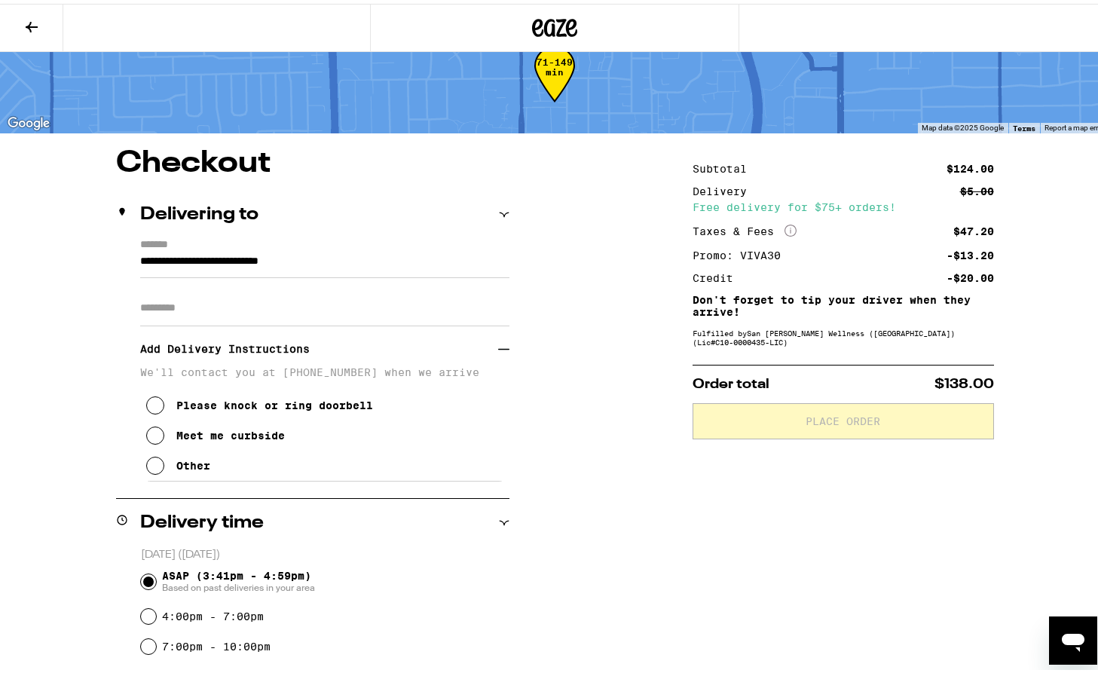
click at [208, 435] on div "Meet me curbside" at bounding box center [230, 432] width 109 height 12
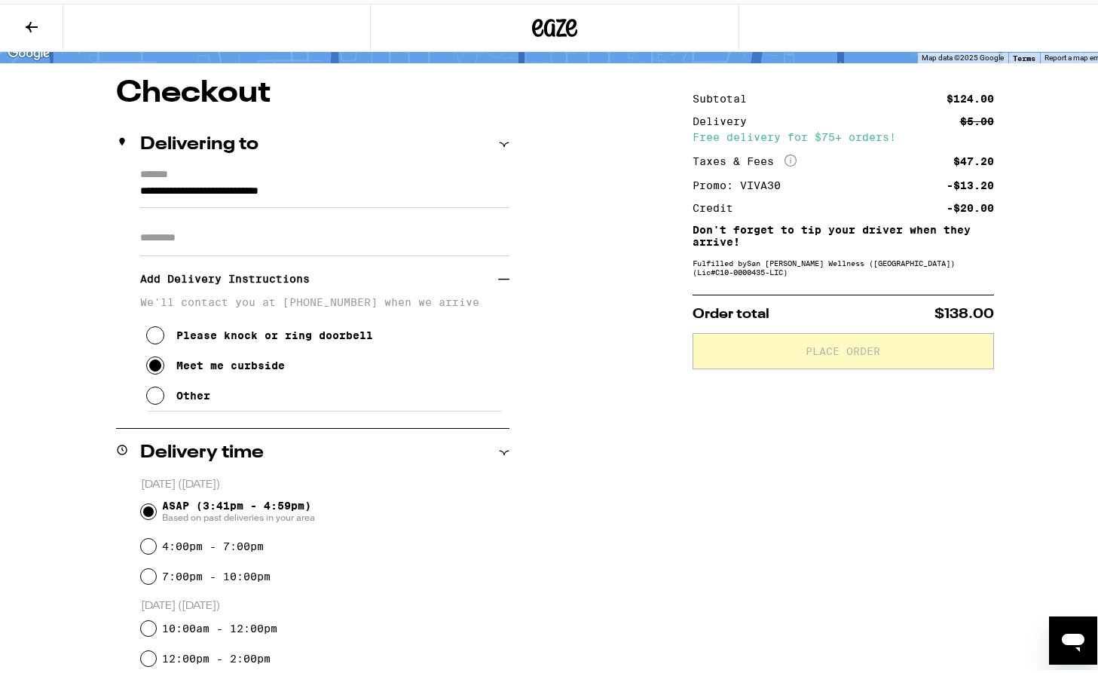
scroll to position [525, 0]
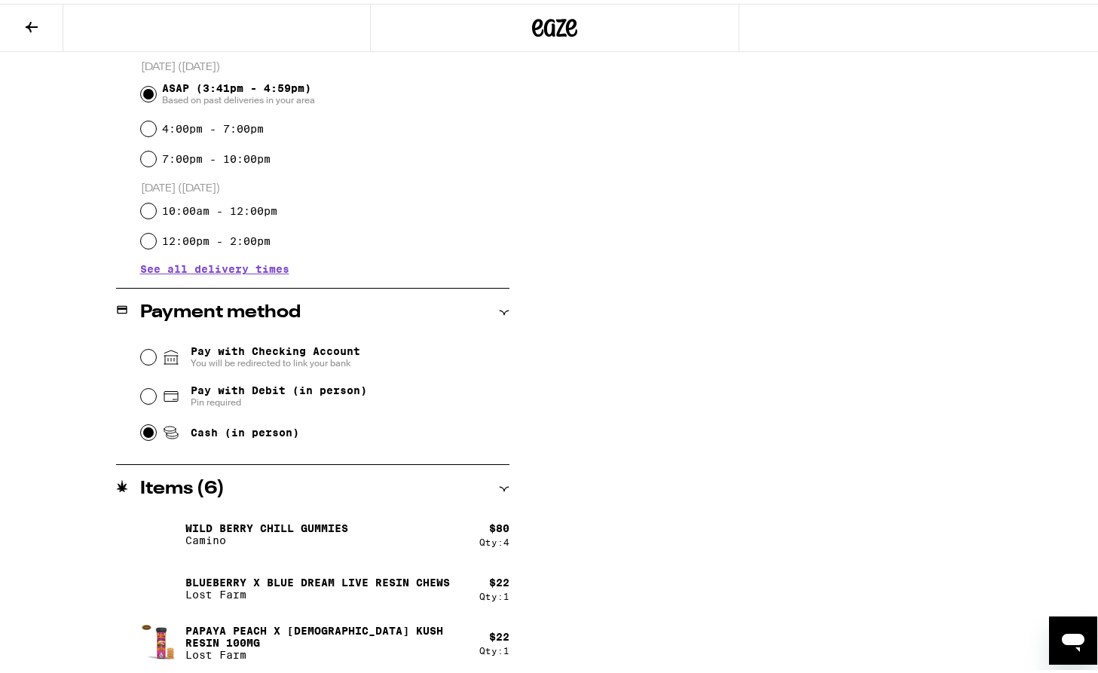
click at [141, 431] on input "Cash (in person)" at bounding box center [148, 428] width 15 height 15
radio input "true"
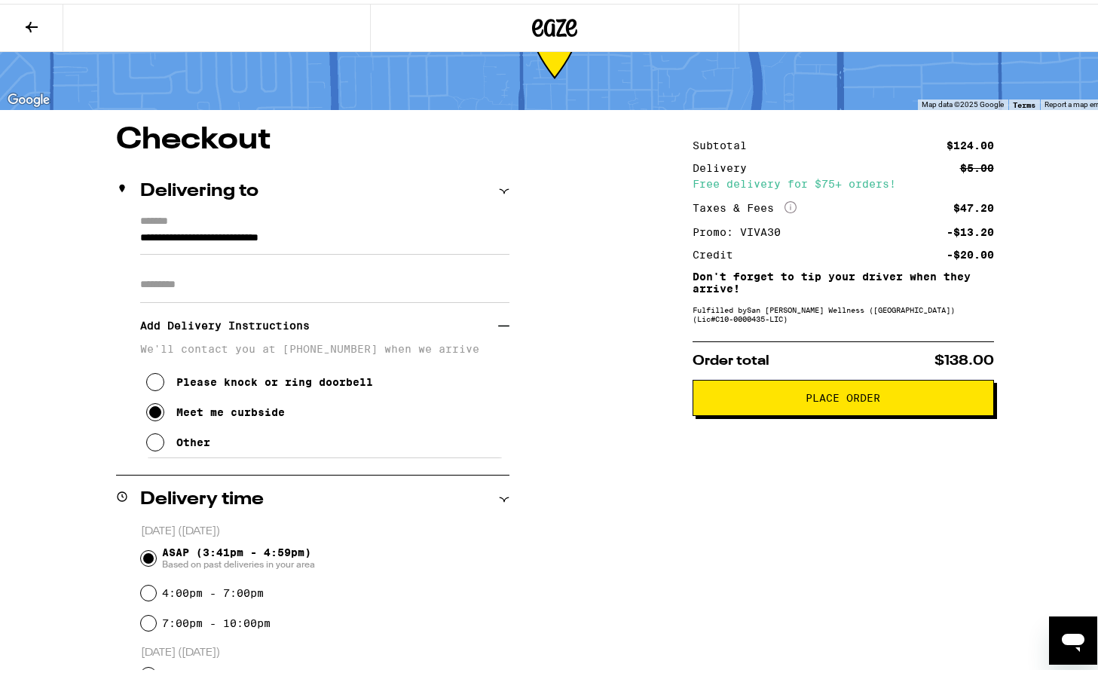
scroll to position [23, 0]
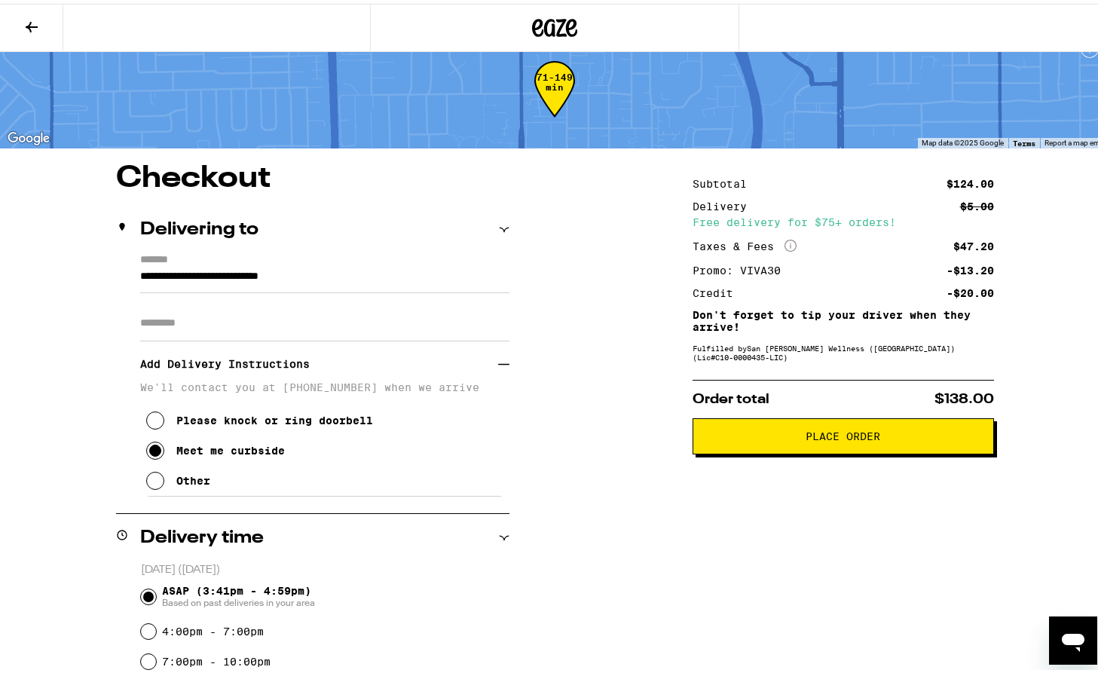
click at [806, 445] on button "Place Order" at bounding box center [844, 433] width 302 height 36
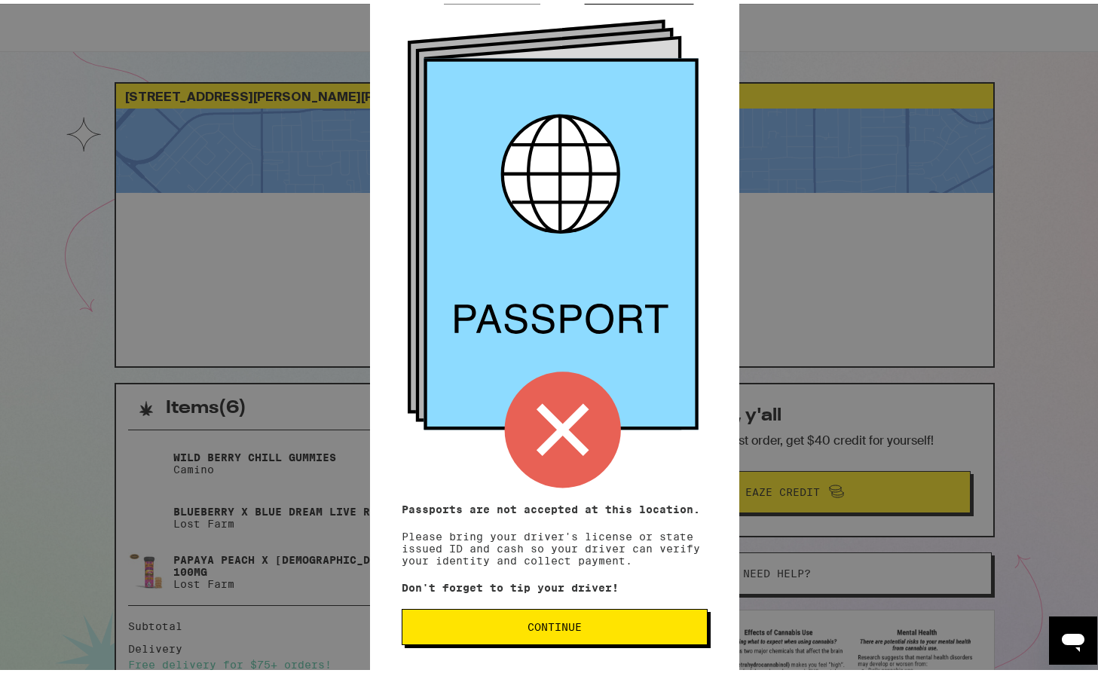
scroll to position [81, 0]
click at [544, 633] on button "Continue" at bounding box center [555, 623] width 306 height 36
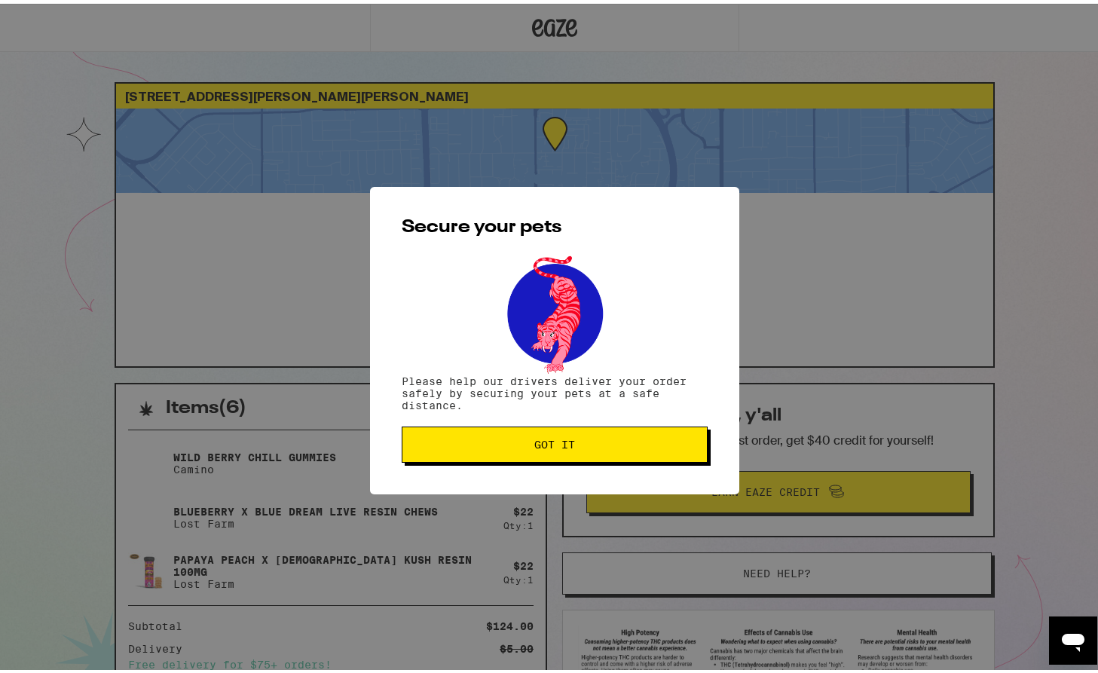
click at [513, 444] on span "Got it" at bounding box center [555, 441] width 280 height 11
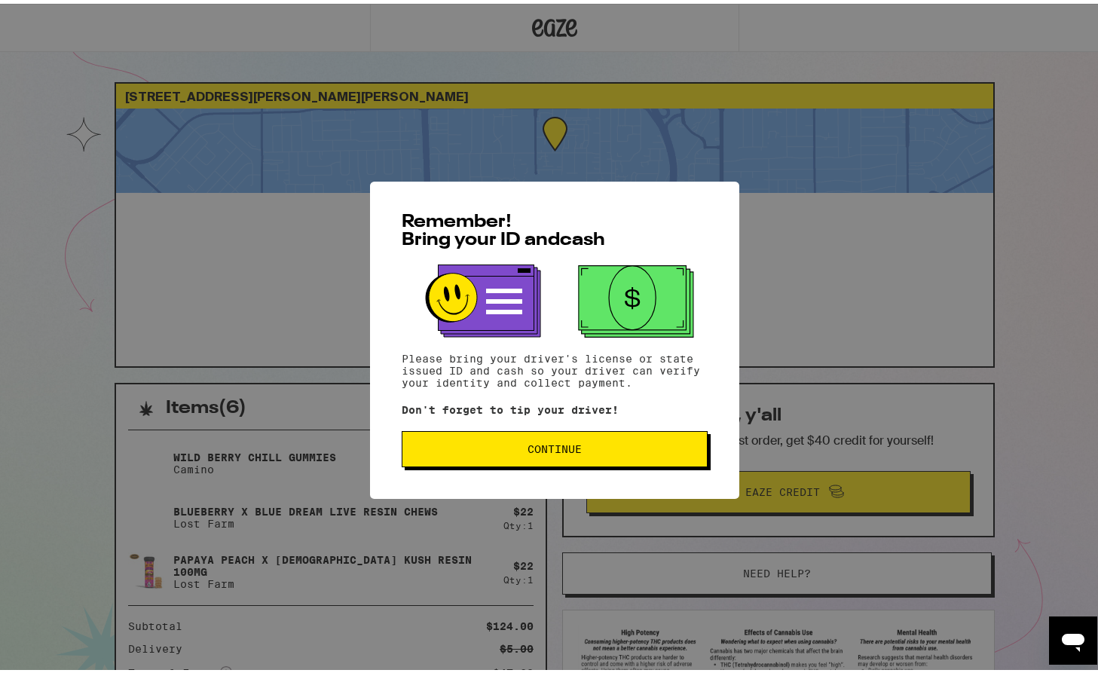
click at [625, 451] on span "Continue" at bounding box center [555, 445] width 280 height 11
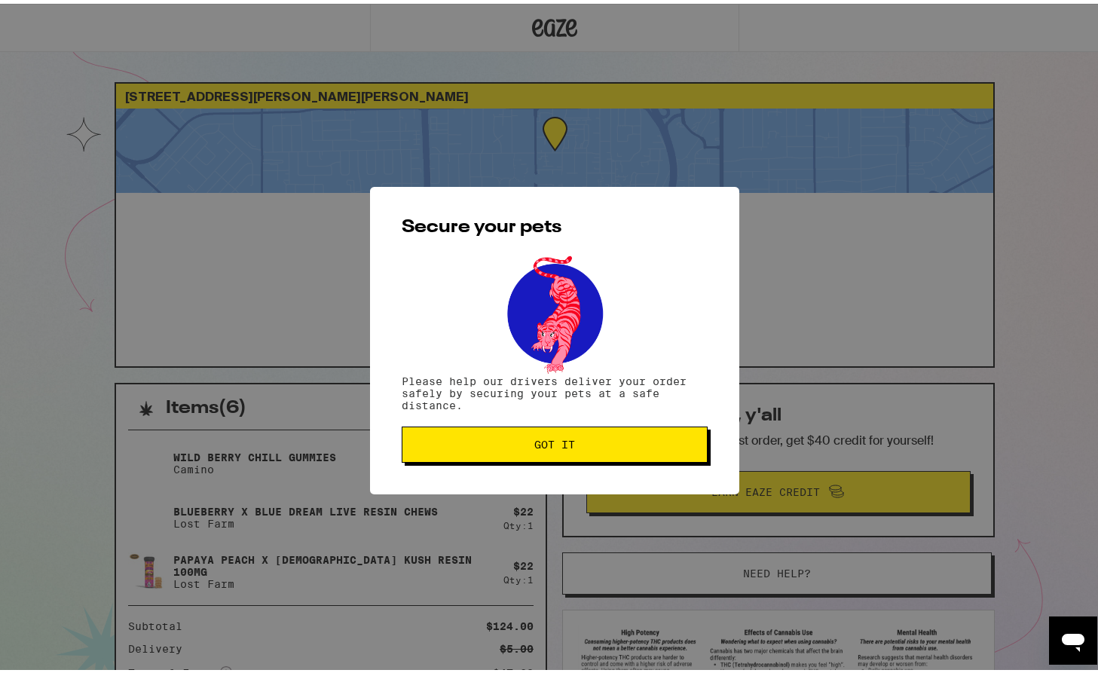
click at [563, 452] on button "Got it" at bounding box center [555, 441] width 306 height 36
